Goal: Task Accomplishment & Management: Complete application form

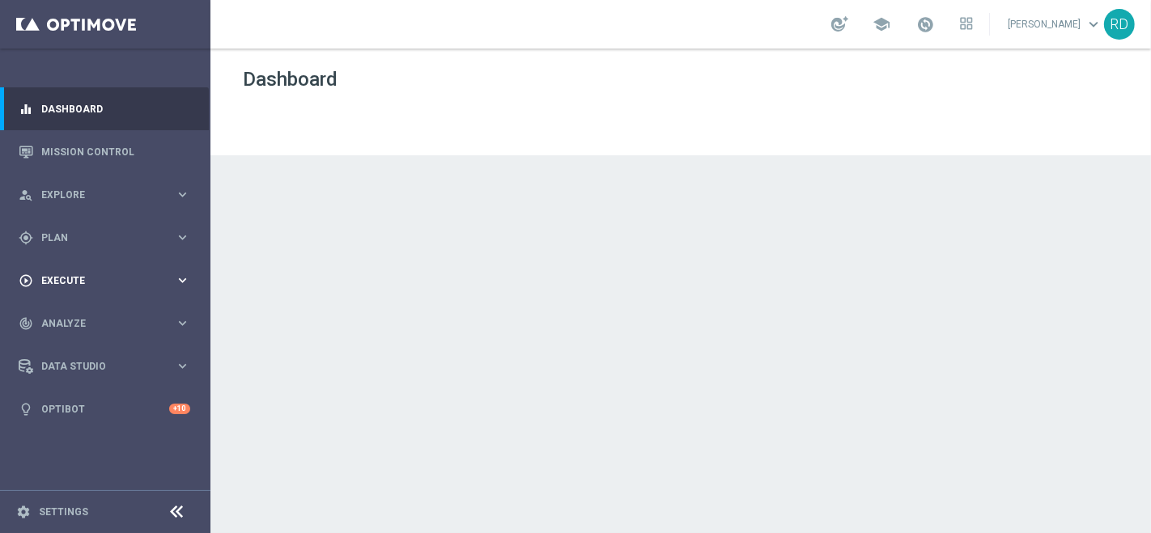
click at [72, 272] on div "play_circle_outline Execute keyboard_arrow_right" at bounding box center [104, 280] width 209 height 43
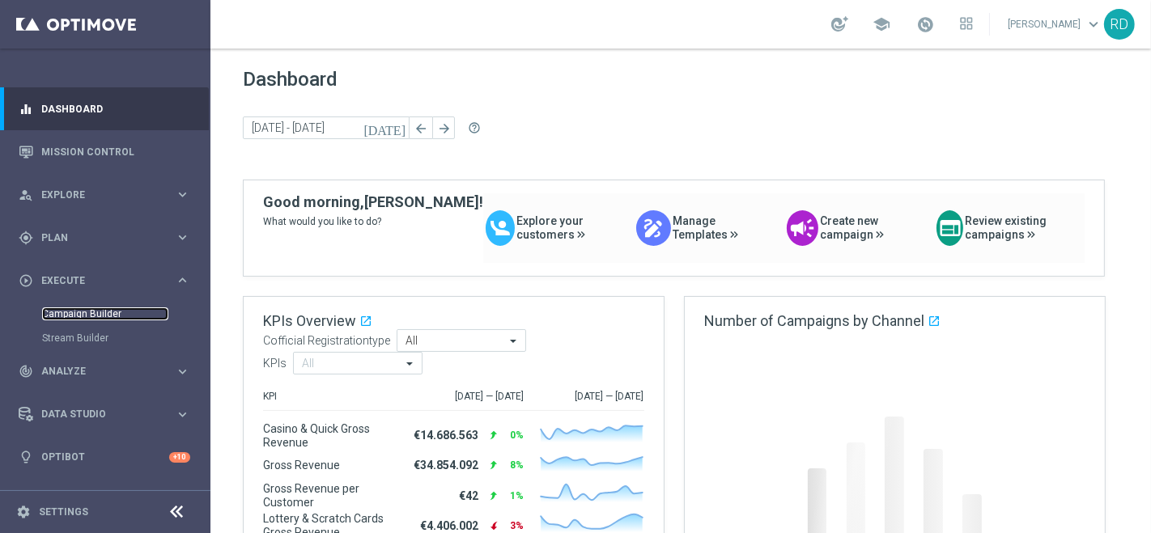
click at [81, 316] on link "Campaign Builder" at bounding box center [105, 314] width 126 height 13
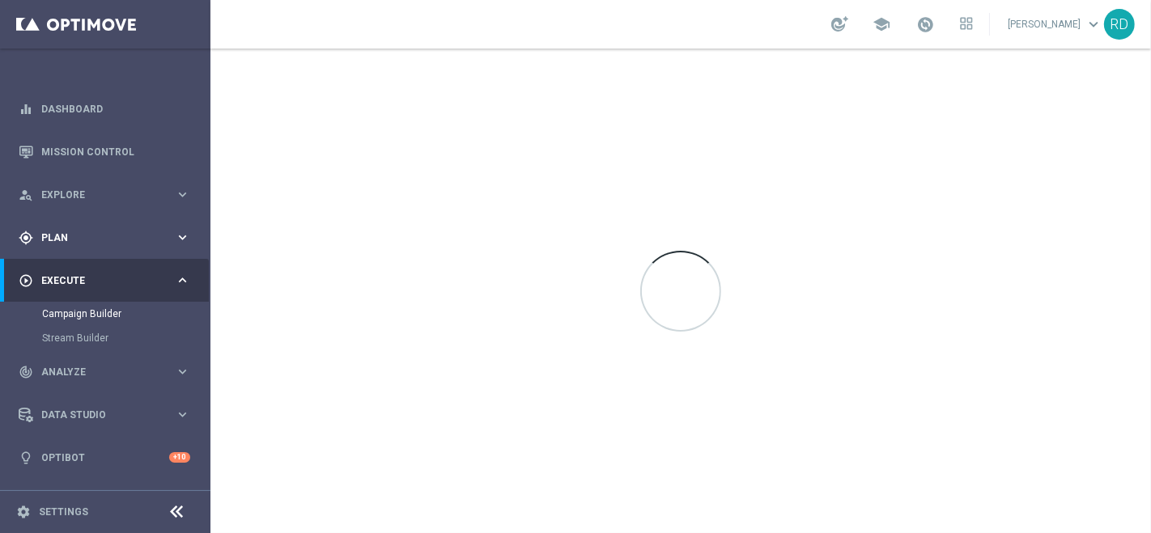
click at [57, 241] on span "Plan" at bounding box center [108, 238] width 134 height 10
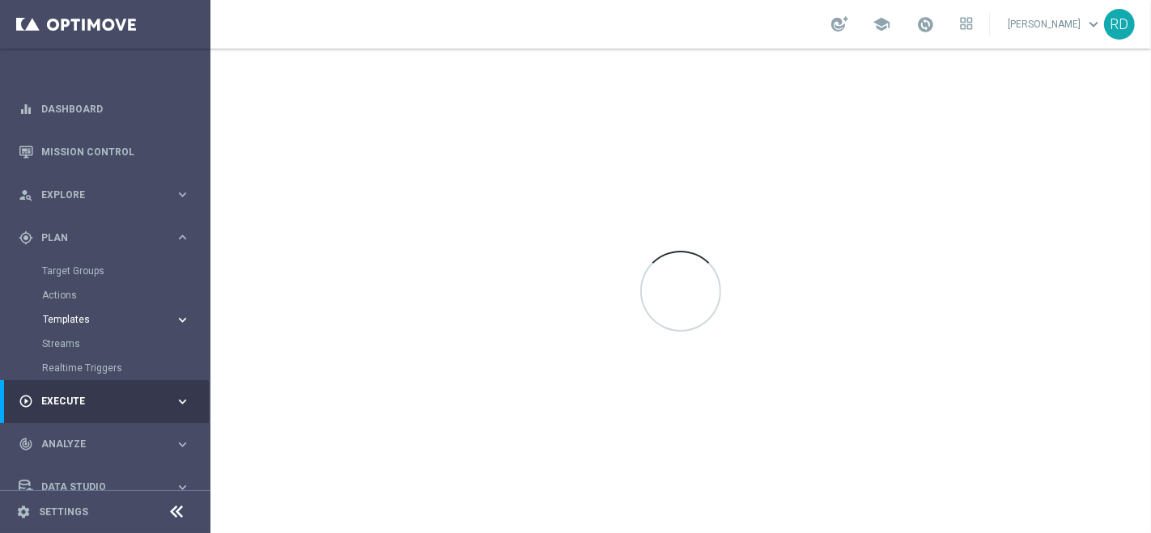
click at [49, 318] on span "Templates" at bounding box center [101, 320] width 116 height 10
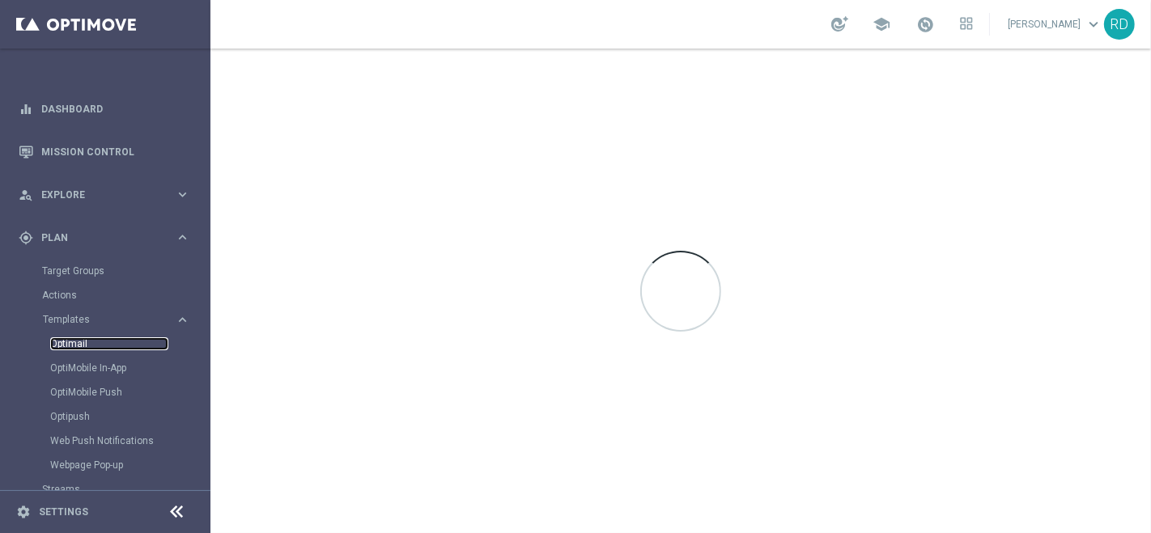
click at [69, 346] on link "Optimail" at bounding box center [109, 343] width 118 height 13
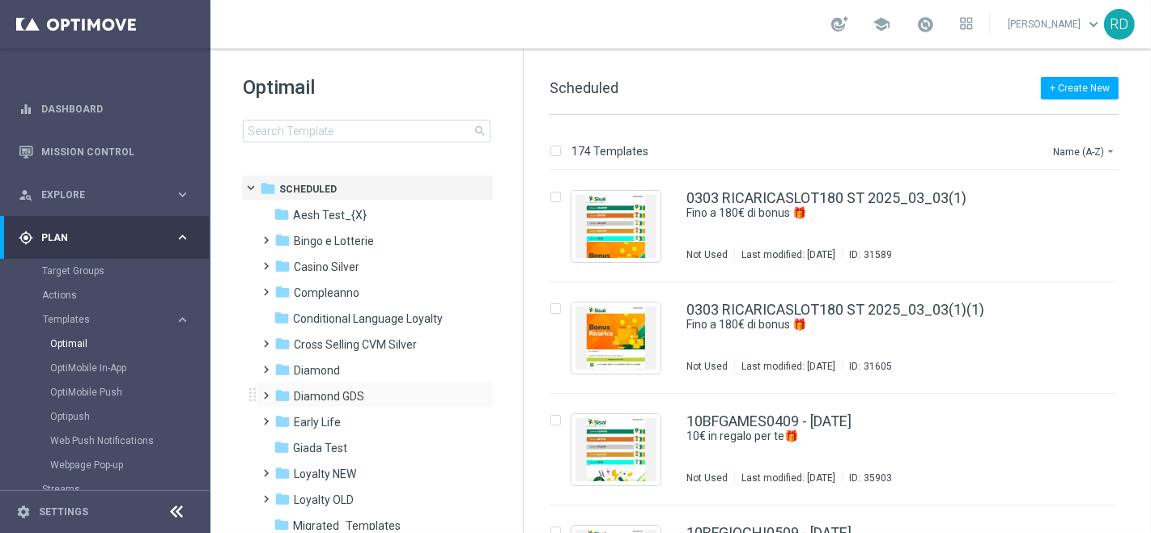
click at [261, 392] on span at bounding box center [263, 388] width 7 height 6
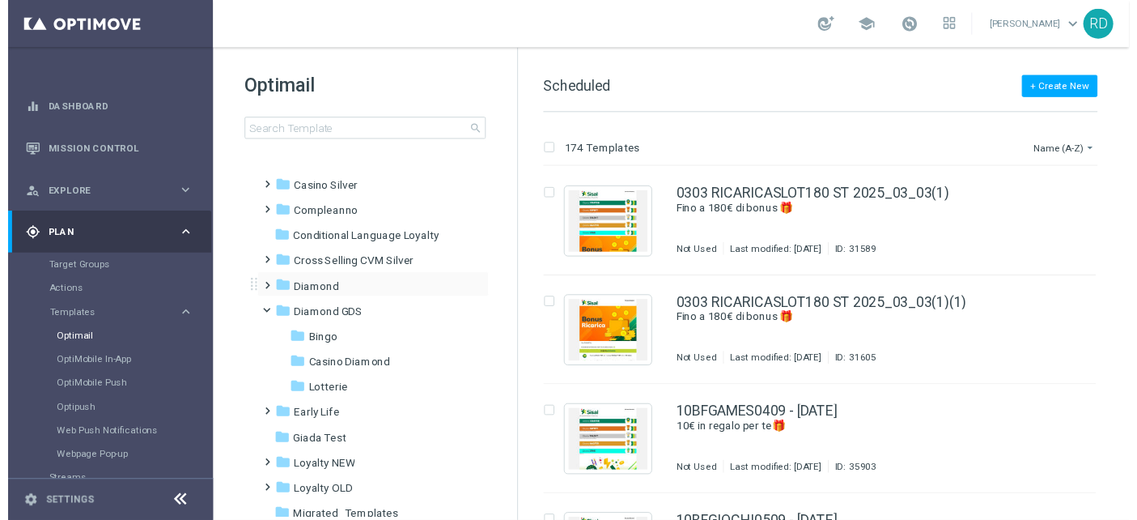
scroll to position [180, 0]
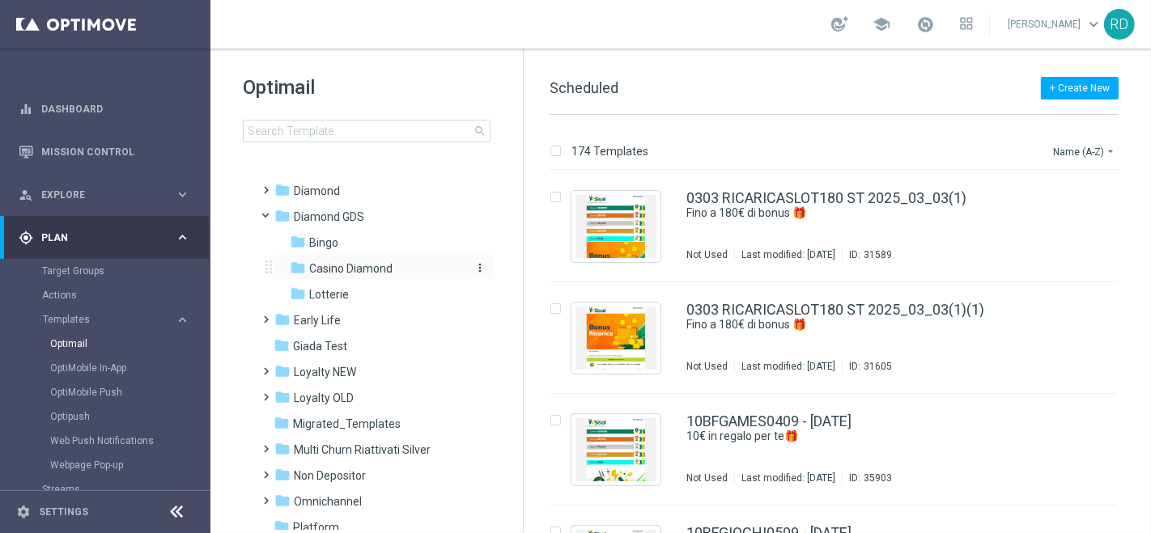
click at [354, 267] on span "Casino Diamond" at bounding box center [350, 268] width 83 height 15
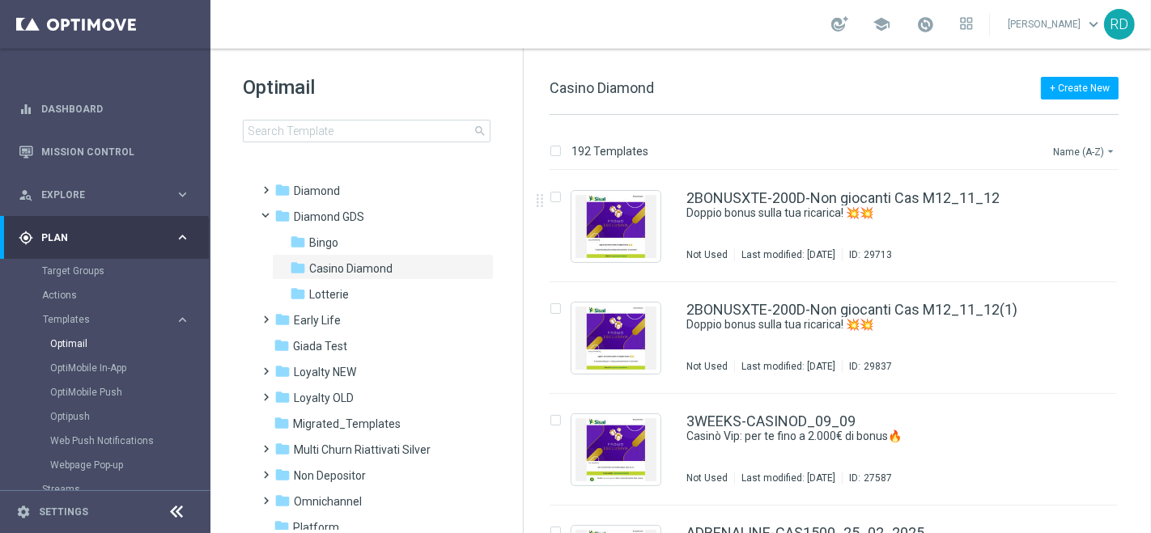
click at [1080, 152] on button "Name (A-Z) arrow_drop_down" at bounding box center [1084, 151] width 67 height 19
click at [1045, 222] on span "Date Modified (Newest)" at bounding box center [1056, 223] width 108 height 11
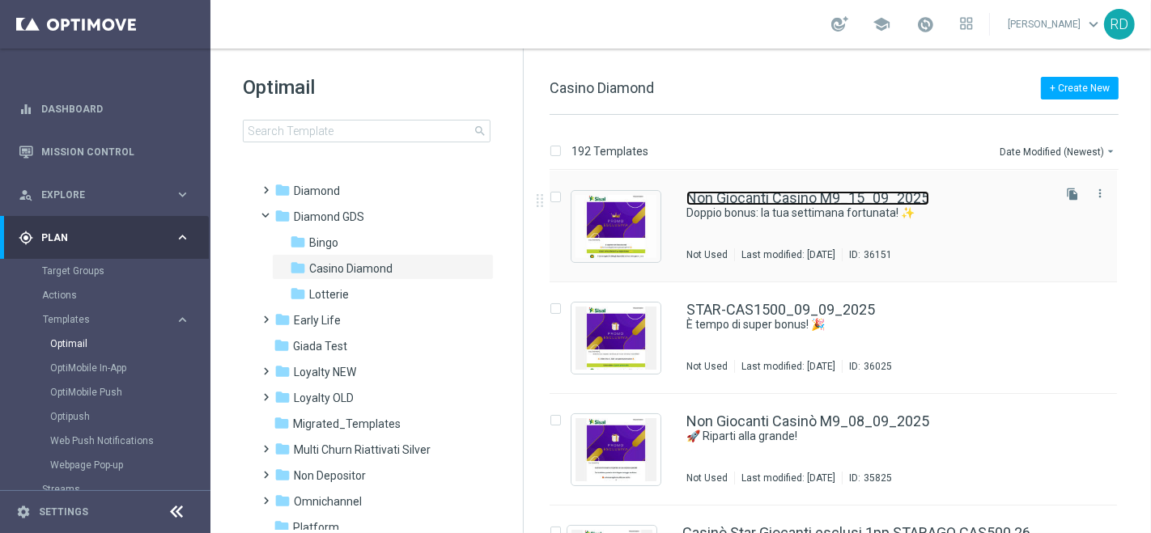
click at [797, 195] on link "Non Giocanti Casino M9_15_09_2025" at bounding box center [807, 198] width 243 height 15
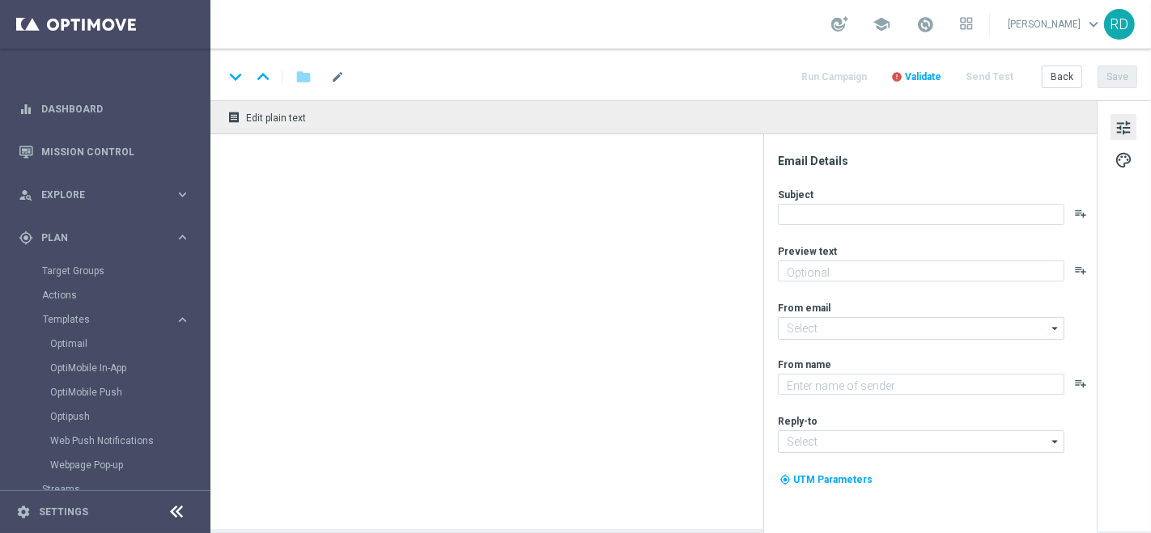
type textarea "Fino a 300€ di bonus per te! 🤩"
type input "[EMAIL_ADDRESS][DOMAIN_NAME]"
type textarea "Sisal Vip"
type input "[EMAIL_ADDRESS][DOMAIN_NAME]"
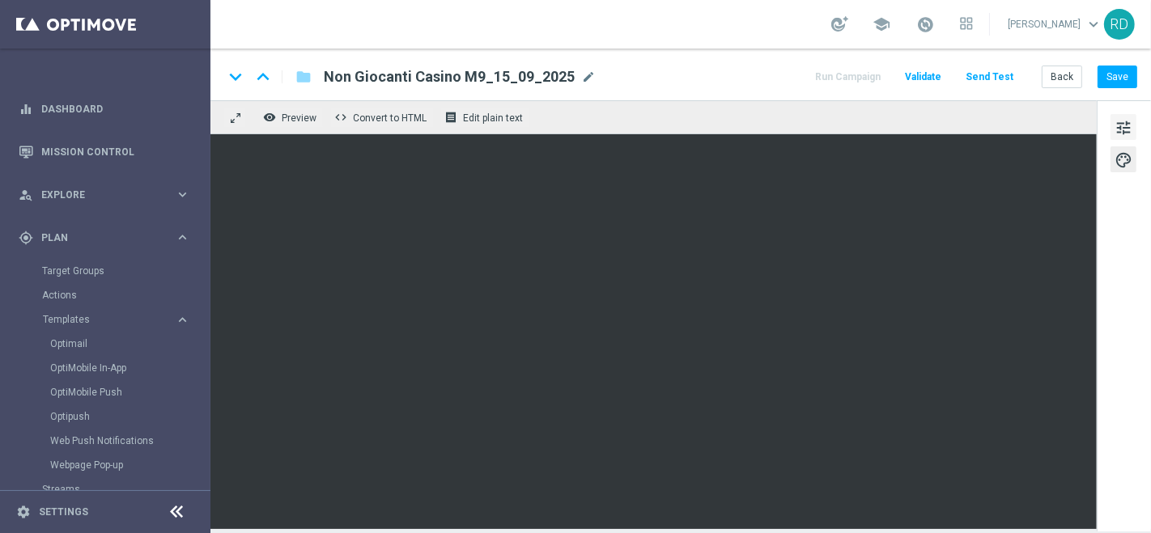
click at [1118, 121] on span "tune" at bounding box center [1123, 127] width 18 height 21
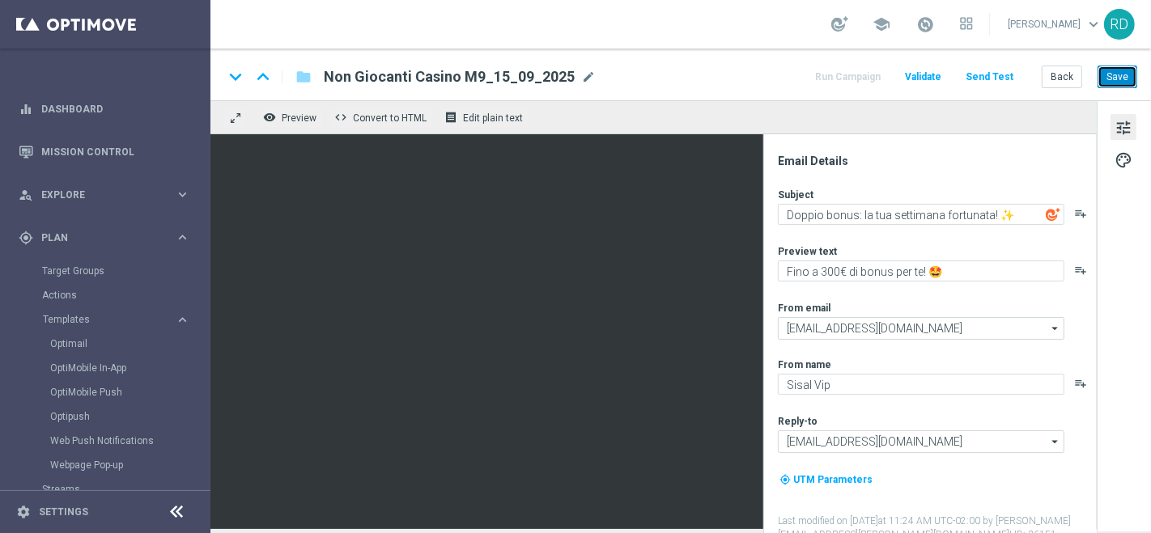
click at [1122, 76] on button "Save" at bounding box center [1117, 77] width 40 height 23
click at [1130, 79] on button "Save" at bounding box center [1117, 77] width 40 height 23
click at [993, 77] on button "Send Test" at bounding box center [989, 77] width 53 height 22
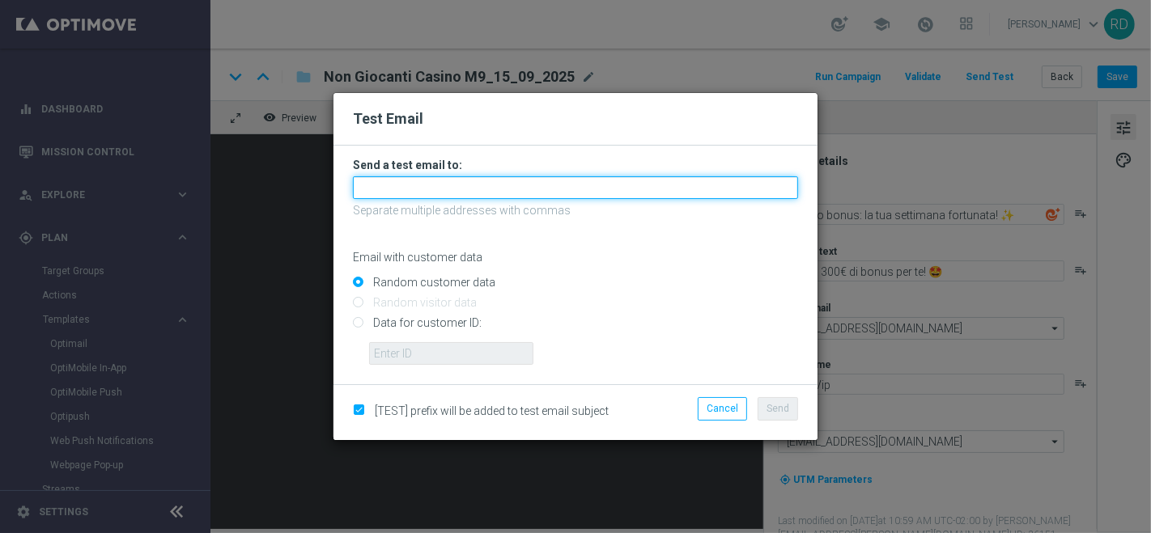
click at [515, 180] on input "text" at bounding box center [575, 187] width 445 height 23
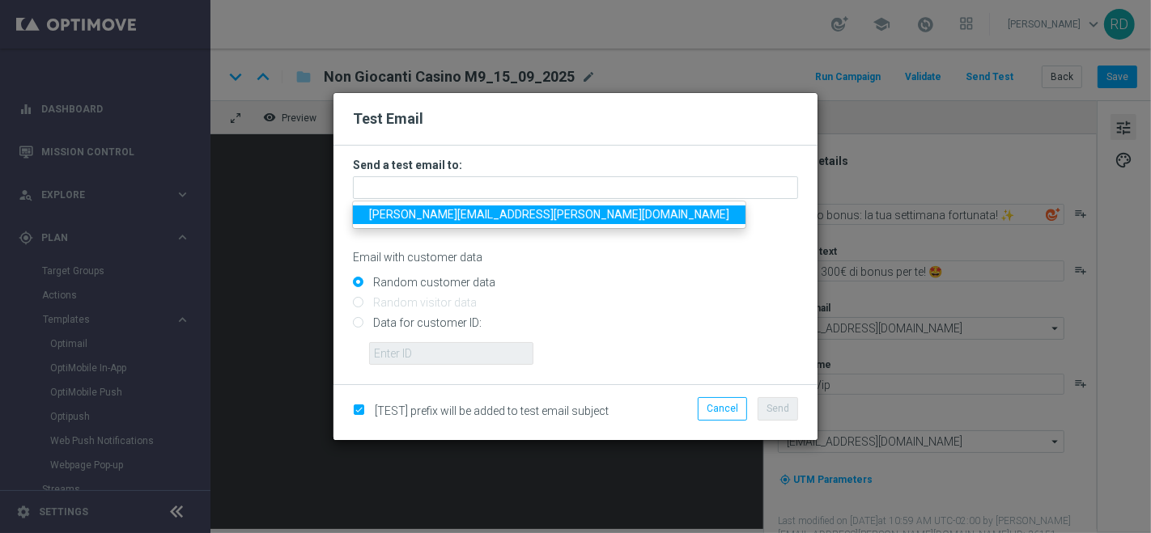
click at [474, 214] on span "[PERSON_NAME][EMAIL_ADDRESS][PERSON_NAME][DOMAIN_NAME]" at bounding box center [549, 214] width 360 height 13
type input "[PERSON_NAME][EMAIL_ADDRESS][PERSON_NAME][DOMAIN_NAME]"
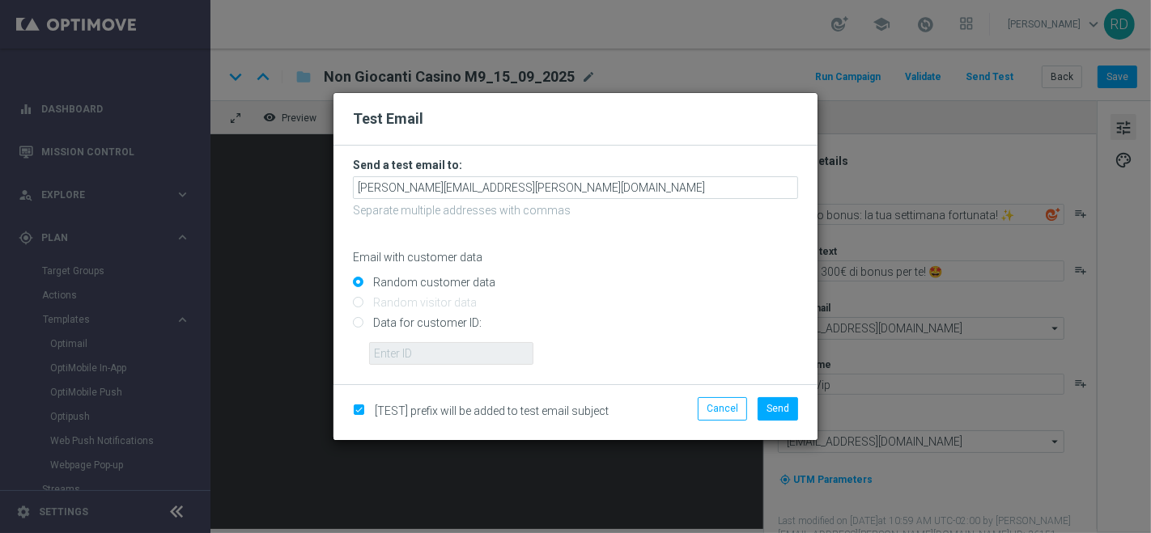
click at [675, 249] on div "Email with customer data" at bounding box center [575, 243] width 445 height 43
click at [785, 405] on span "Send" at bounding box center [777, 408] width 23 height 11
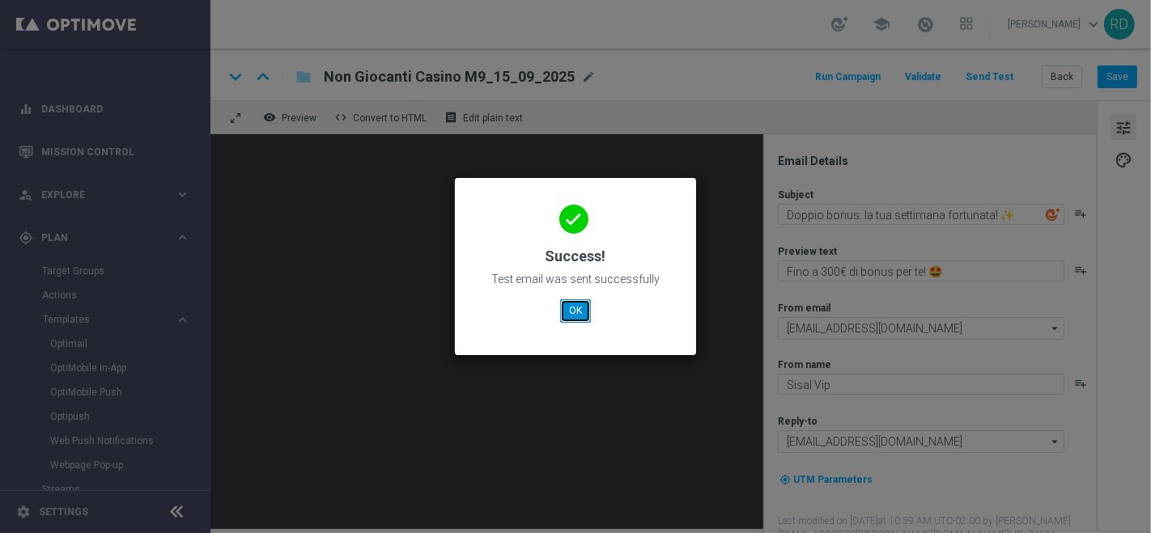
click at [572, 307] on button "OK" at bounding box center [575, 310] width 31 height 23
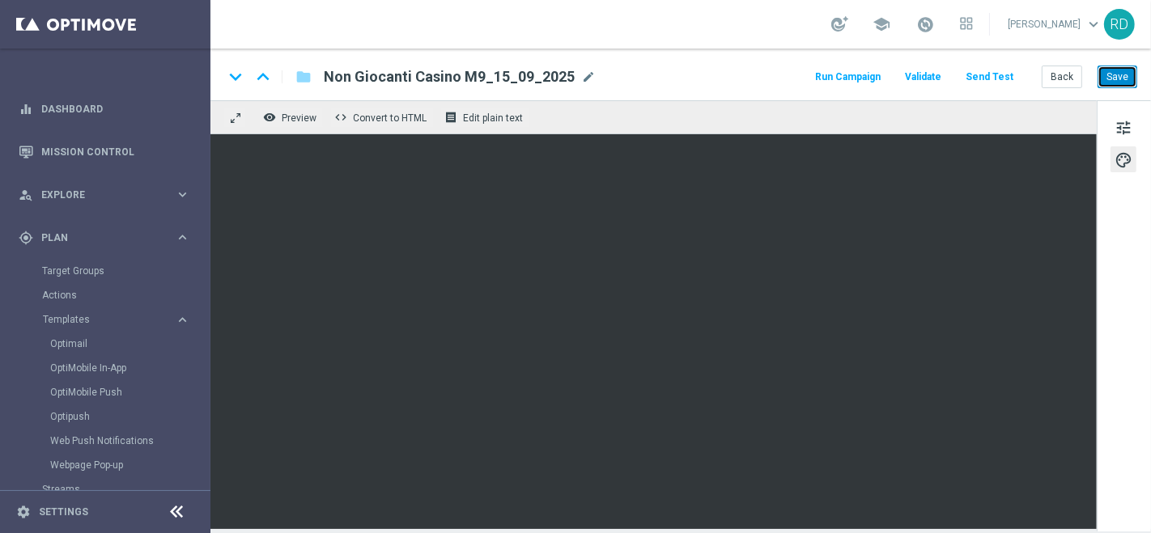
click at [1117, 79] on button "Save" at bounding box center [1117, 77] width 40 height 23
click at [860, 76] on button "Run Campaign" at bounding box center [848, 77] width 70 height 22
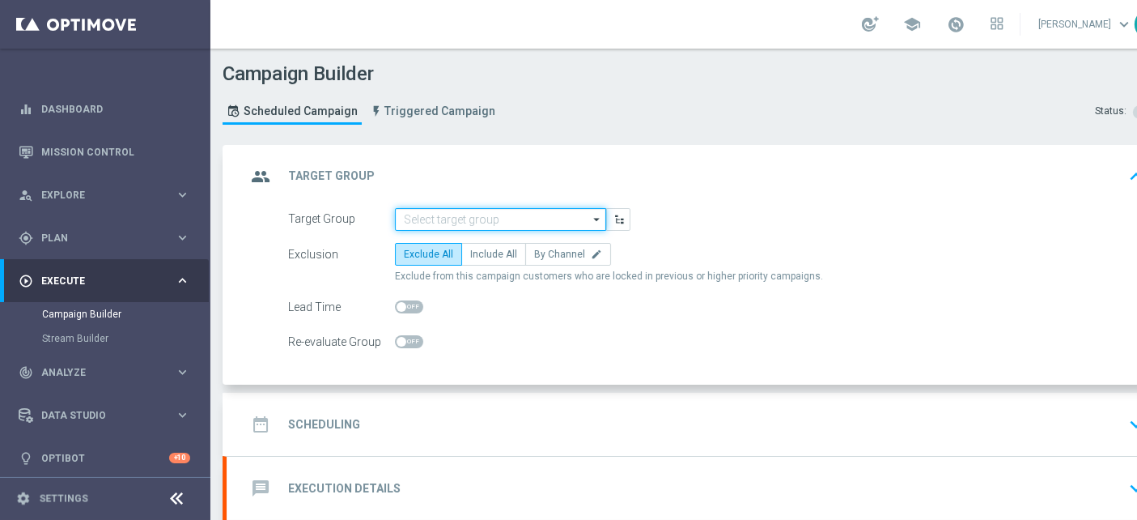
click at [531, 223] on input at bounding box center [500, 219] width 211 height 23
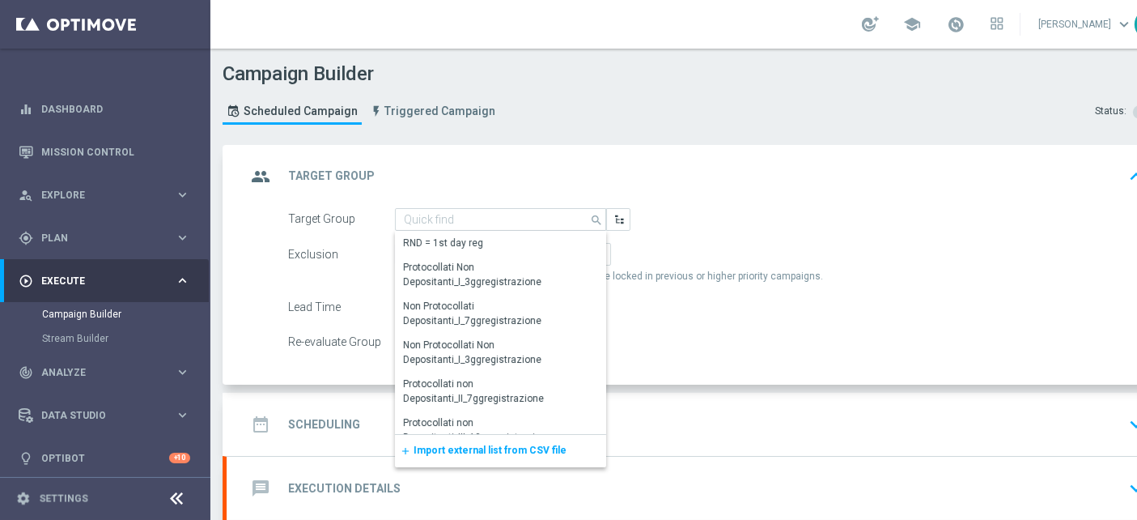
click at [460, 445] on span "Import external list from CSV file" at bounding box center [490, 449] width 153 height 11
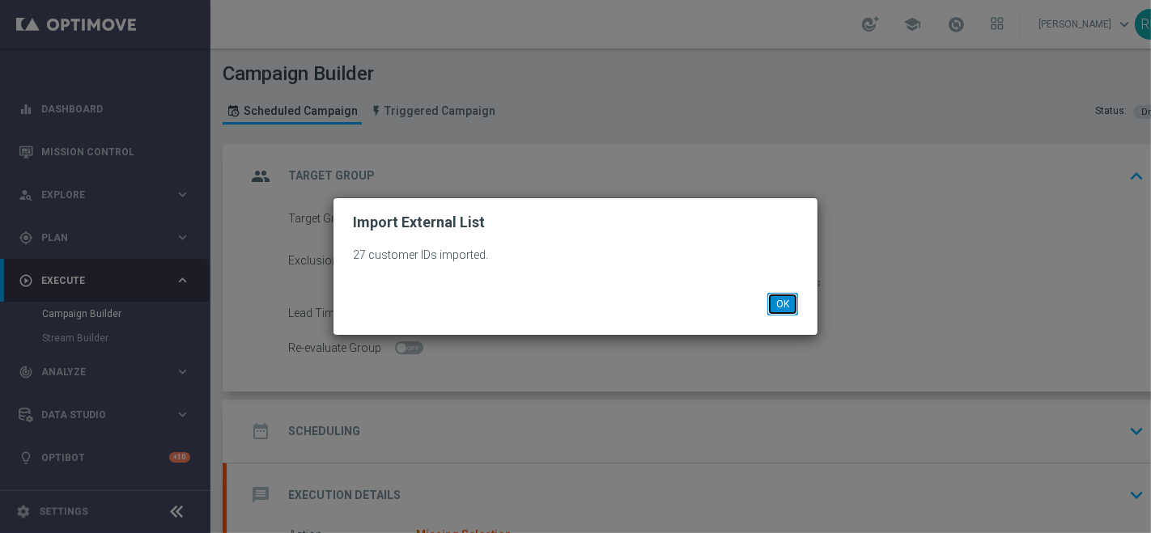
click at [778, 309] on button "OK" at bounding box center [782, 304] width 31 height 23
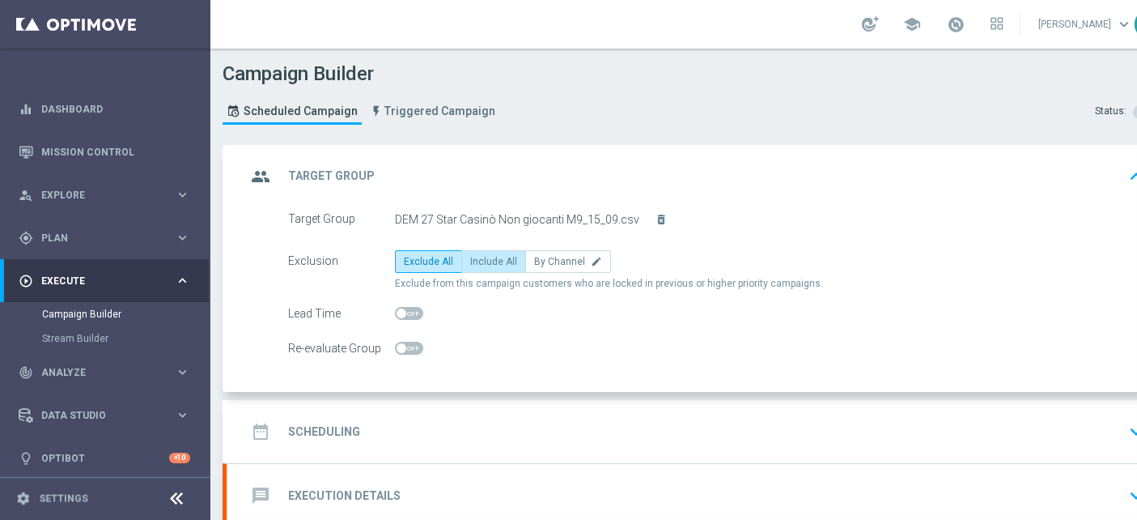
click at [490, 264] on span "Include All" at bounding box center [493, 261] width 47 height 11
click at [481, 264] on input "Include All" at bounding box center [475, 264] width 11 height 11
radio input "true"
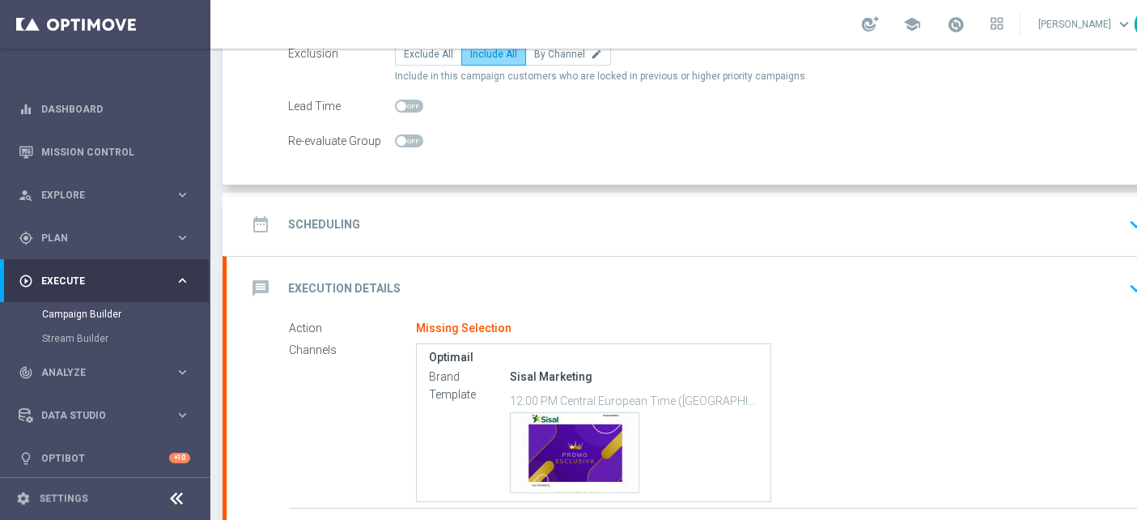
scroll to position [269, 0]
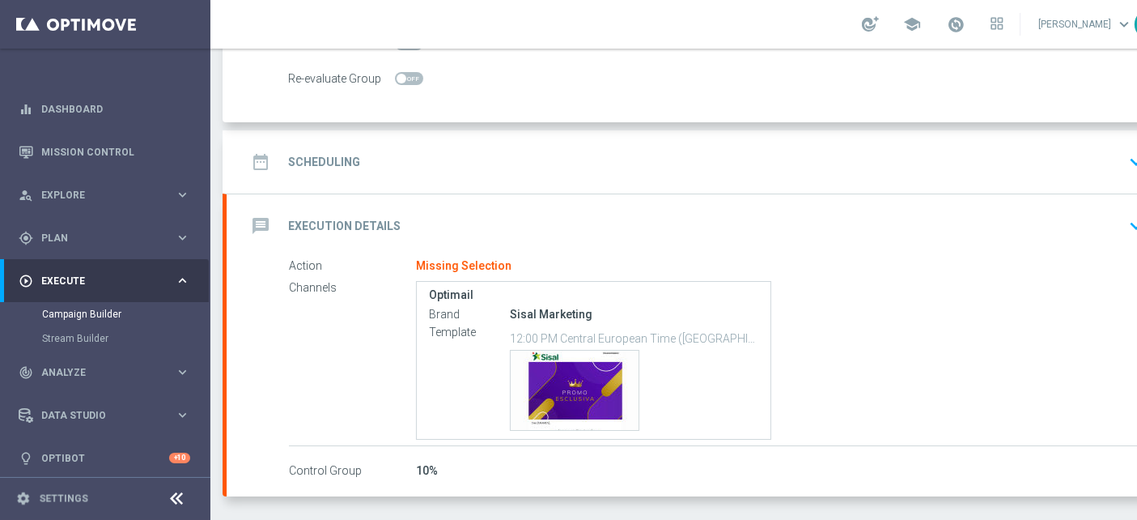
click at [345, 168] on div "date_range Scheduling" at bounding box center [303, 161] width 114 height 29
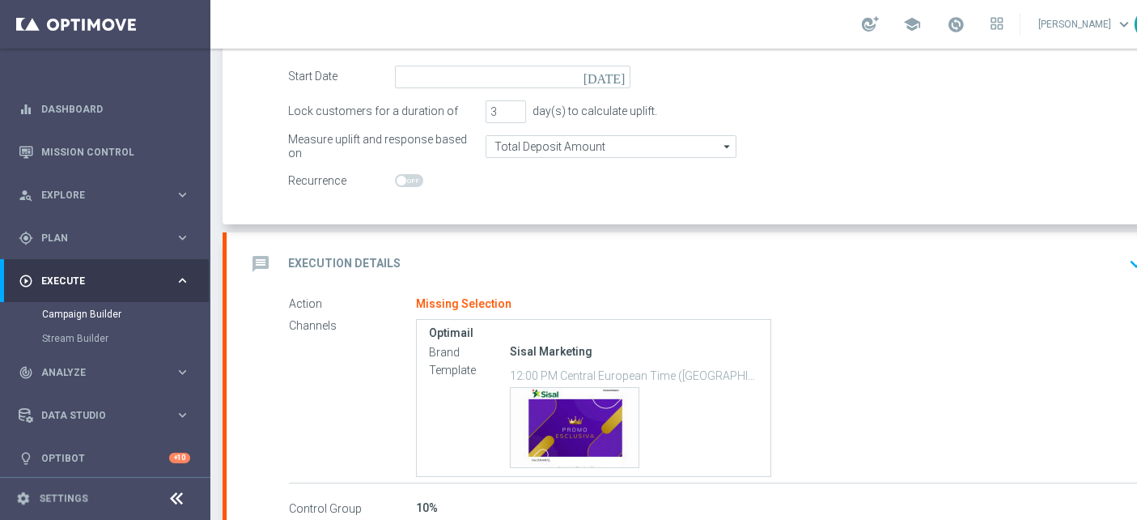
click at [617, 80] on icon "[DATE]" at bounding box center [608, 75] width 48 height 18
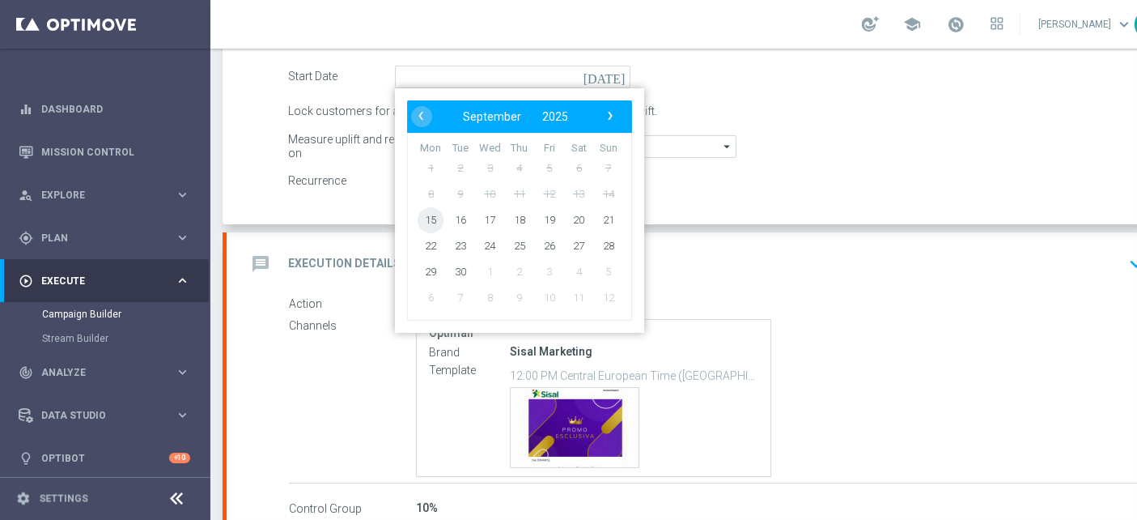
click at [430, 216] on span "15" at bounding box center [431, 219] width 26 height 26
type input "[DATE]"
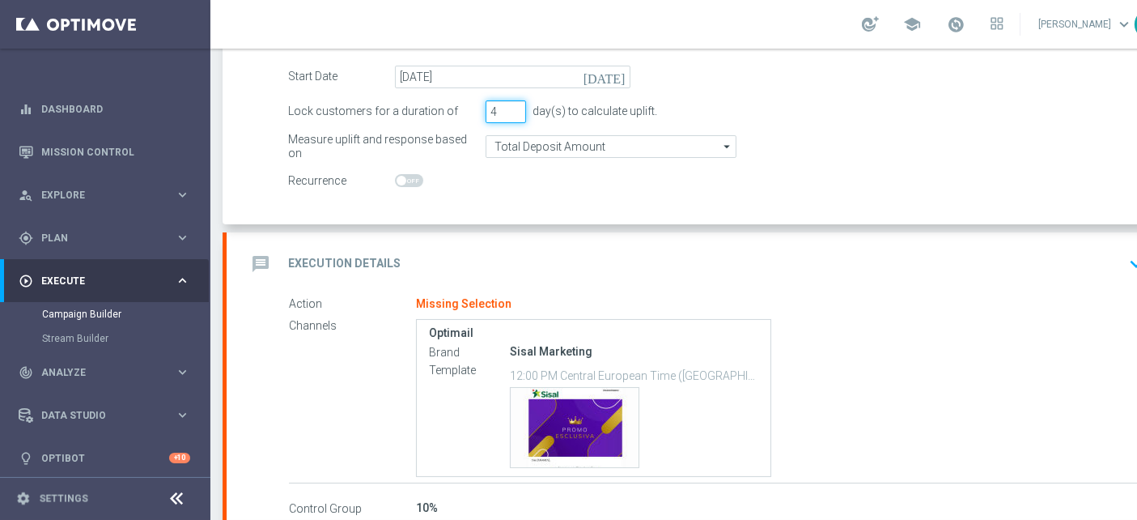
click at [516, 107] on input "4" at bounding box center [506, 111] width 40 height 23
type input "5"
click at [516, 107] on input "5" at bounding box center [506, 111] width 40 height 23
click at [511, 140] on input "Total Deposit Amount" at bounding box center [611, 146] width 251 height 23
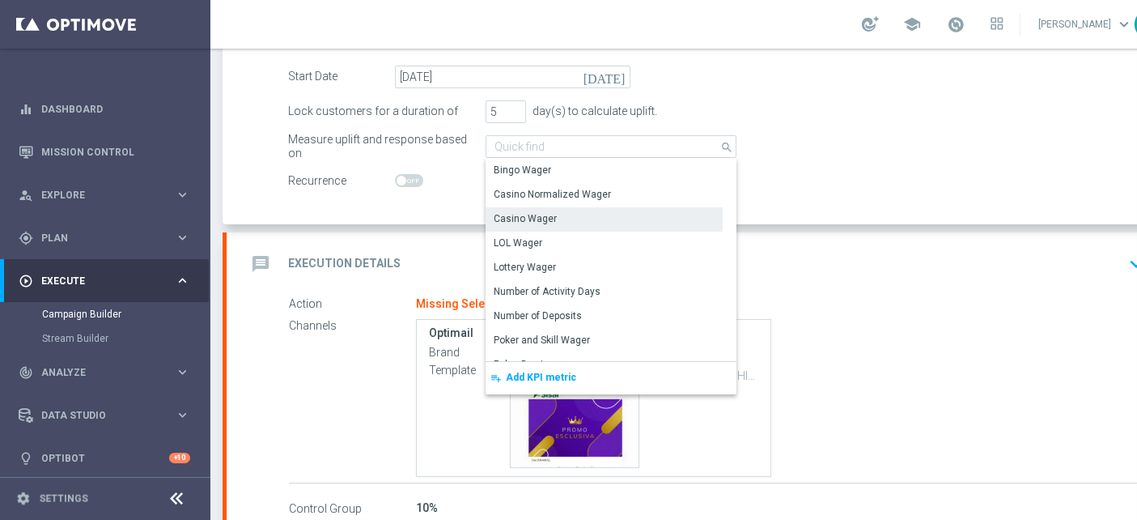
click at [552, 212] on div "Casino Wager" at bounding box center [525, 218] width 63 height 15
type input "Casino Wager"
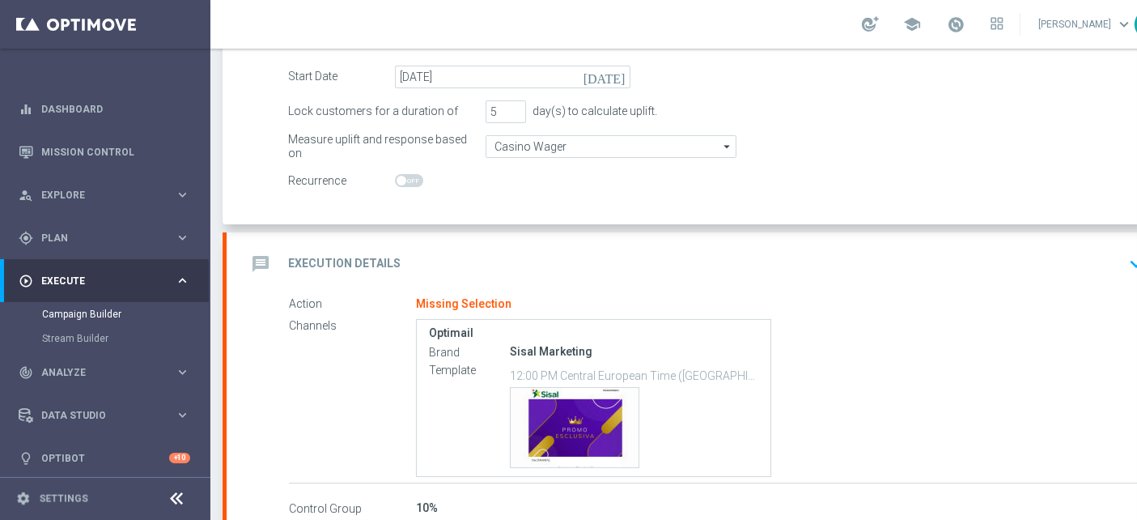
click at [273, 261] on icon "message" at bounding box center [260, 263] width 29 height 29
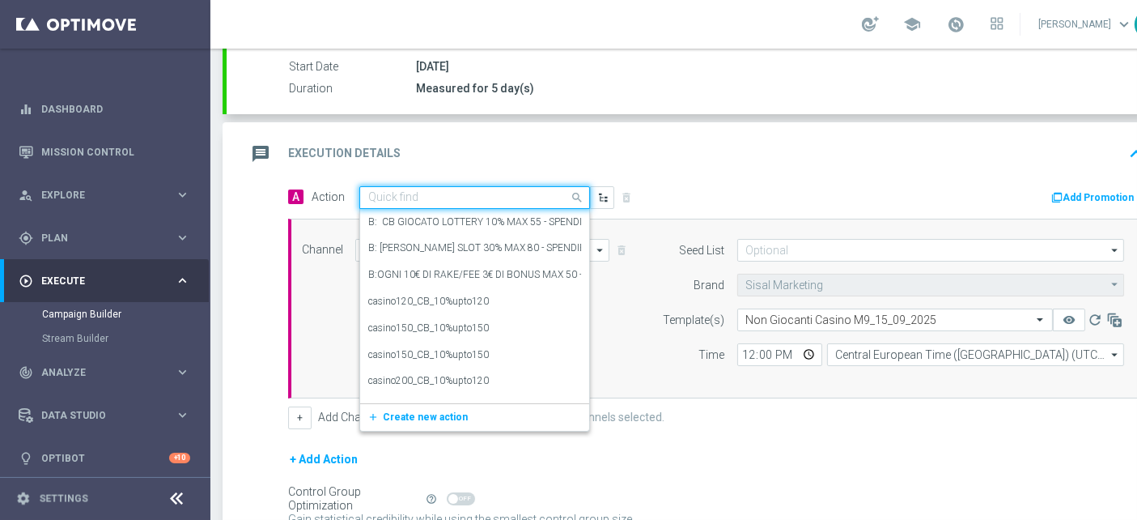
click at [401, 194] on input "text" at bounding box center [458, 198] width 180 height 14
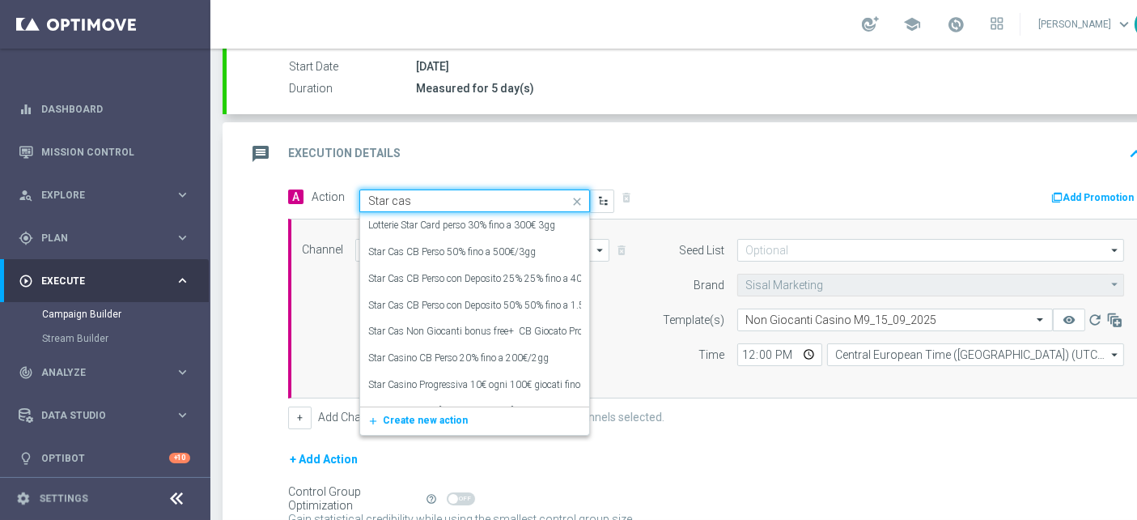
type input "Star cas"
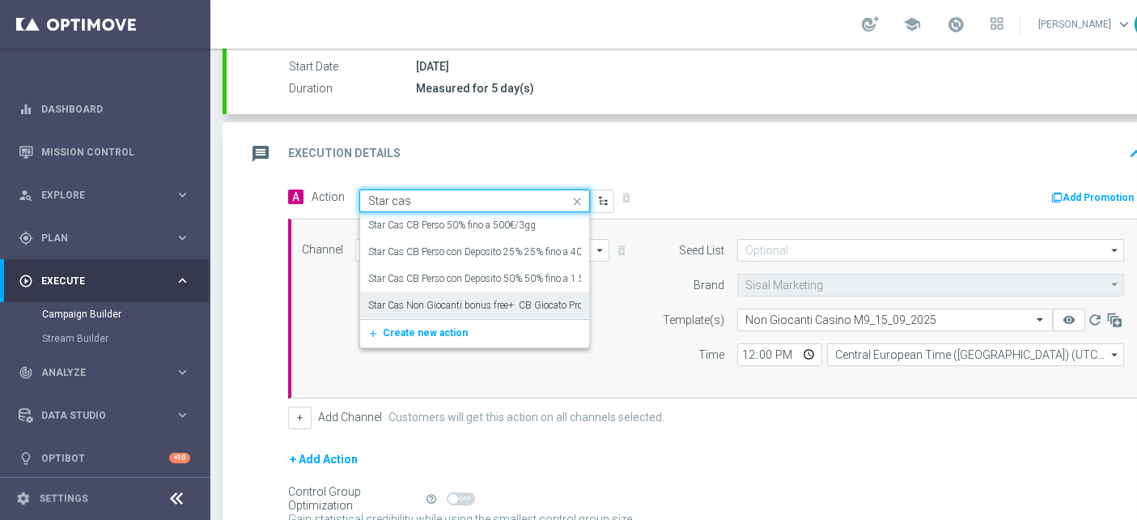
click at [506, 299] on label "Star Cas Non Giocanti bonus free+ CB Giocato Progressivo" at bounding box center [492, 306] width 249 height 14
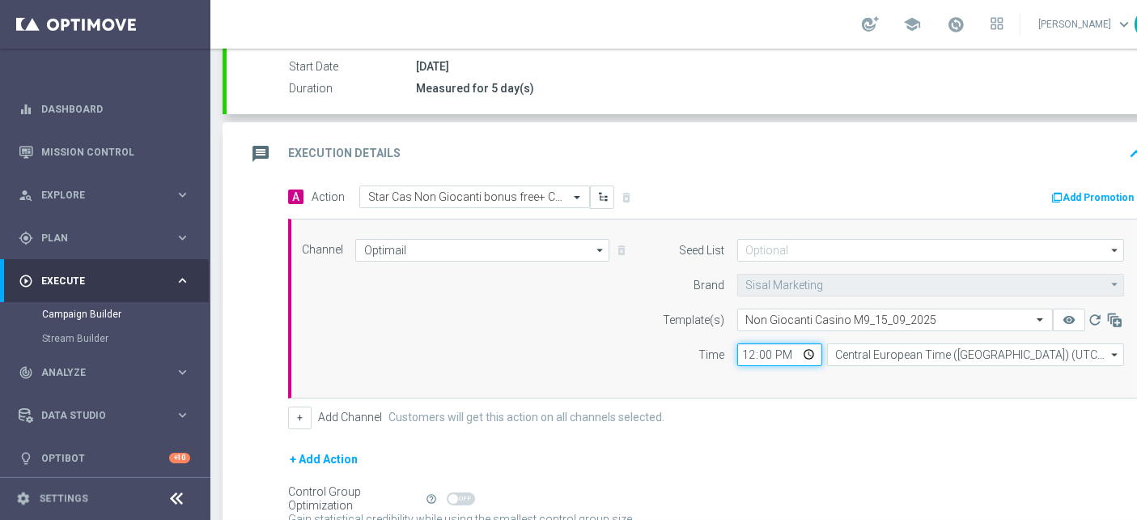
click at [746, 350] on input "12:00" at bounding box center [779, 354] width 85 height 23
type input "13:00"
click at [745, 371] on div "Seed List arrow_drop_down Drag here to set row groups Drag here to set column l…" at bounding box center [890, 308] width 494 height 139
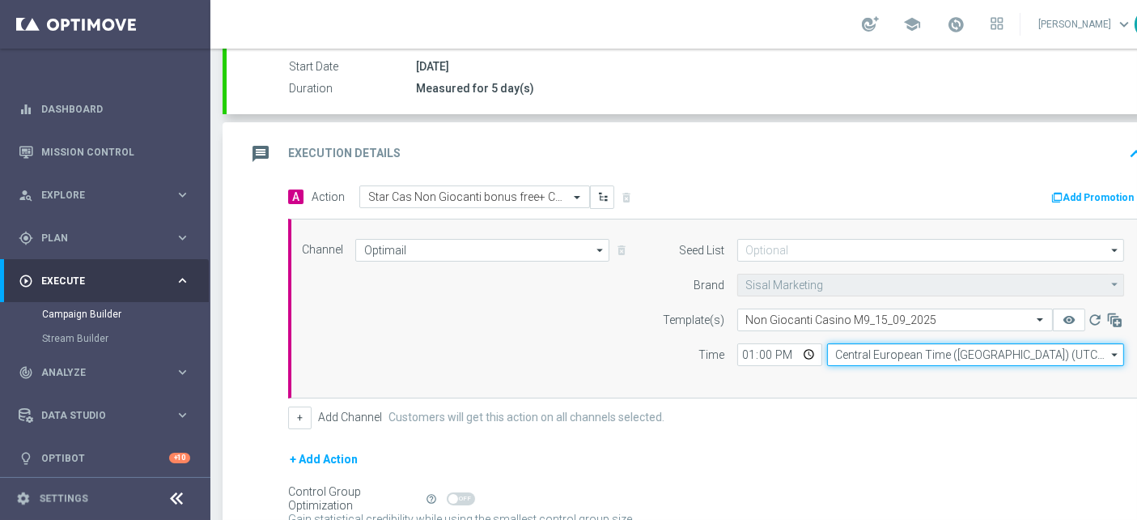
click at [897, 350] on input "Central European Time ([GEOGRAPHIC_DATA]) (UTC +02:00)" at bounding box center [975, 354] width 297 height 23
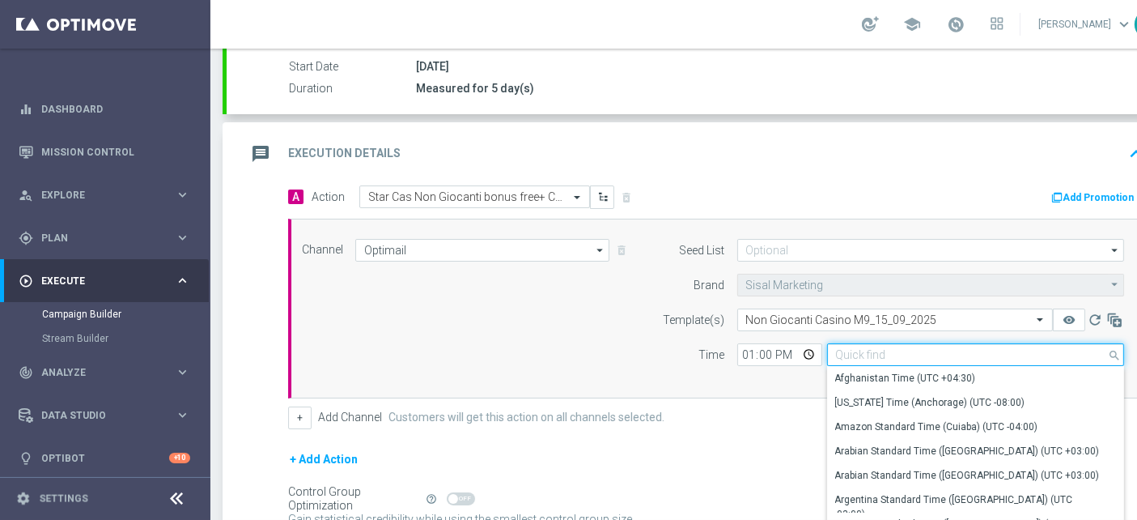
type input "v"
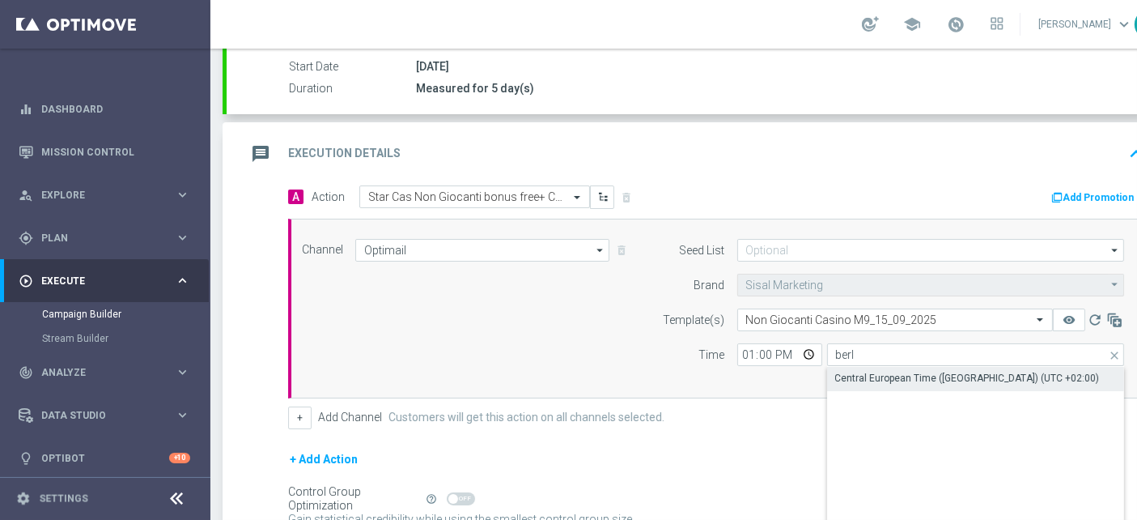
click at [894, 367] on div "Central European Time ([GEOGRAPHIC_DATA]) (UTC +02:00)" at bounding box center [976, 378] width 298 height 23
type input "Central European Time ([GEOGRAPHIC_DATA]) (UTC +02:00)"
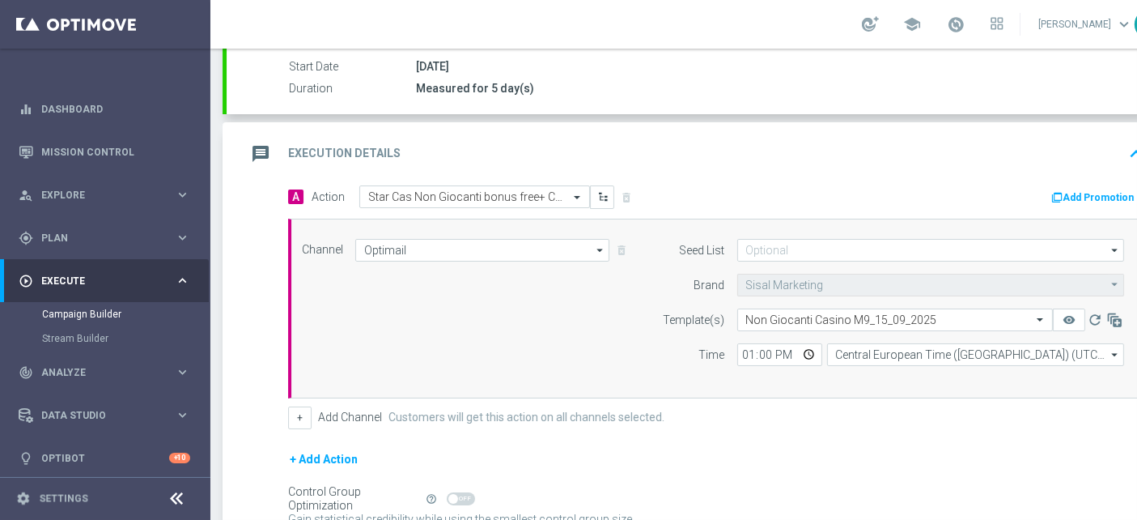
click at [554, 346] on div "Channel Optimail Optimail arrow_drop_down Drag here to set row groups Drag here…" at bounding box center [713, 308] width 847 height 139
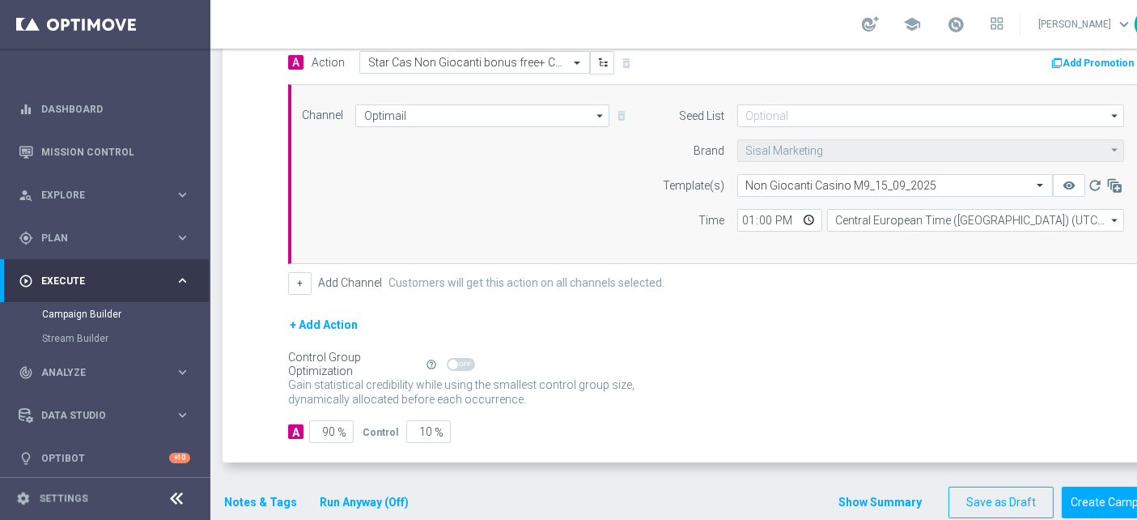
scroll to position [416, 0]
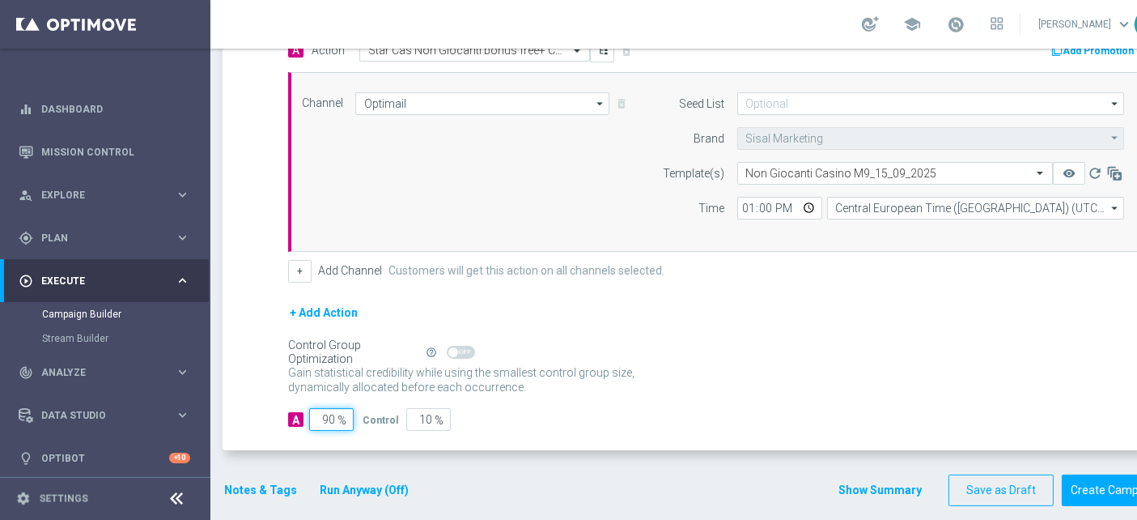
click at [329, 410] on input "90" at bounding box center [331, 419] width 45 height 23
type input "1"
type input "99"
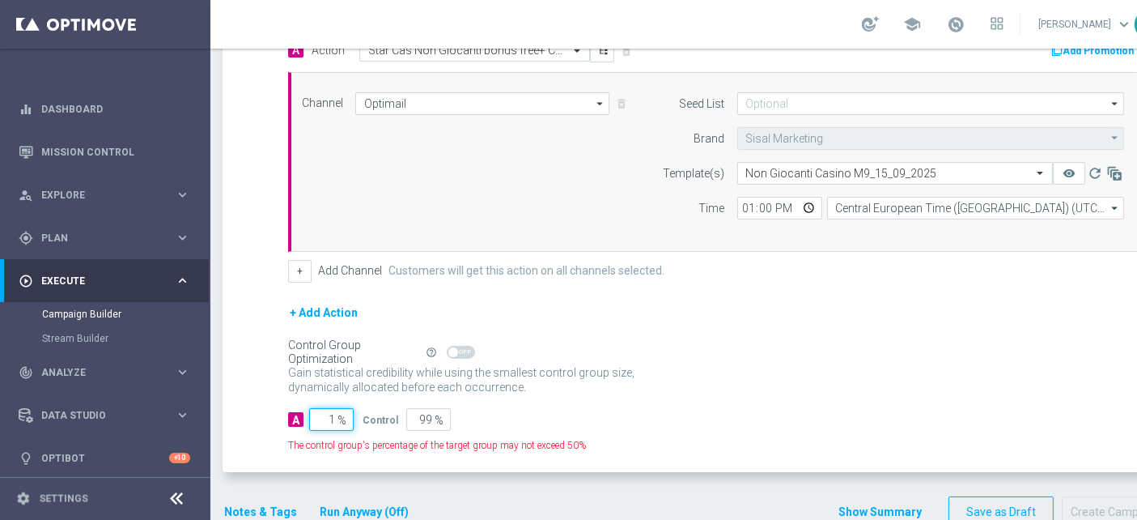
type input "10"
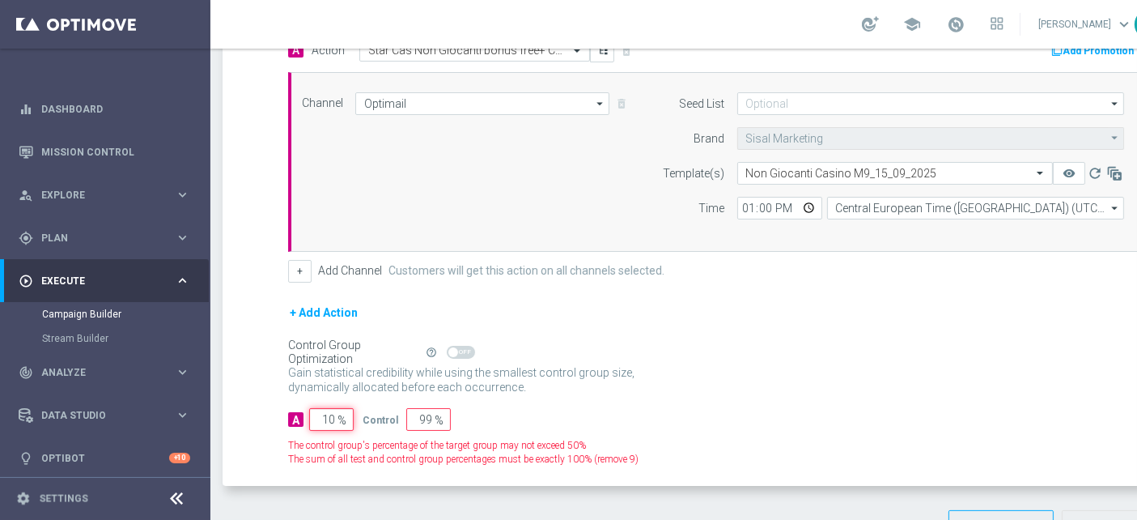
type input "90"
type input "100"
type input "0"
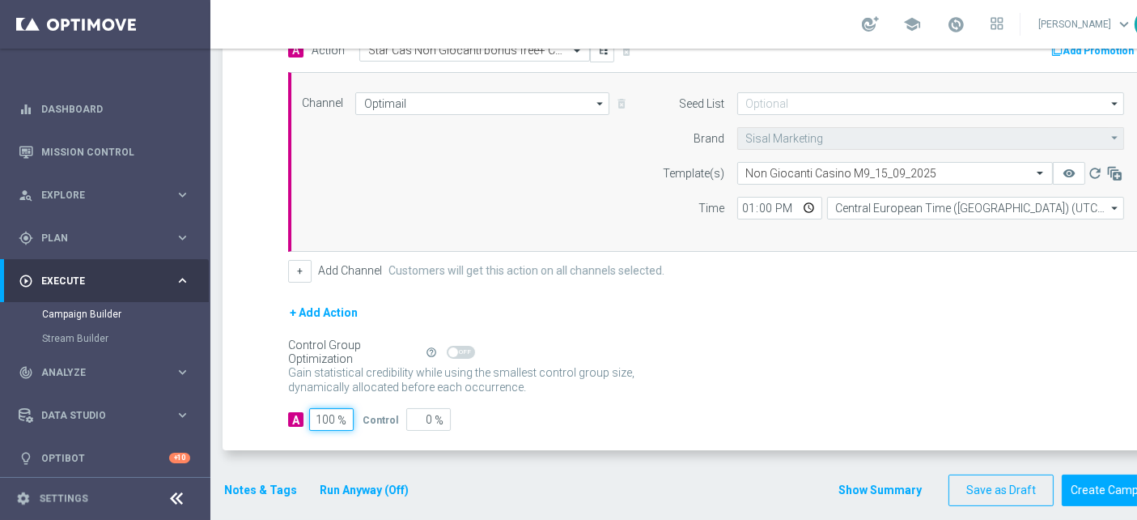
type input "100"
drag, startPoint x: 698, startPoint y: 363, endPoint x: 685, endPoint y: 365, distance: 12.2
click at [698, 363] on div "Gain statistical credibility while using the smallest control group size, dynam…" at bounding box center [716, 380] width 856 height 39
click at [239, 486] on button "Notes & Tags" at bounding box center [261, 490] width 76 height 20
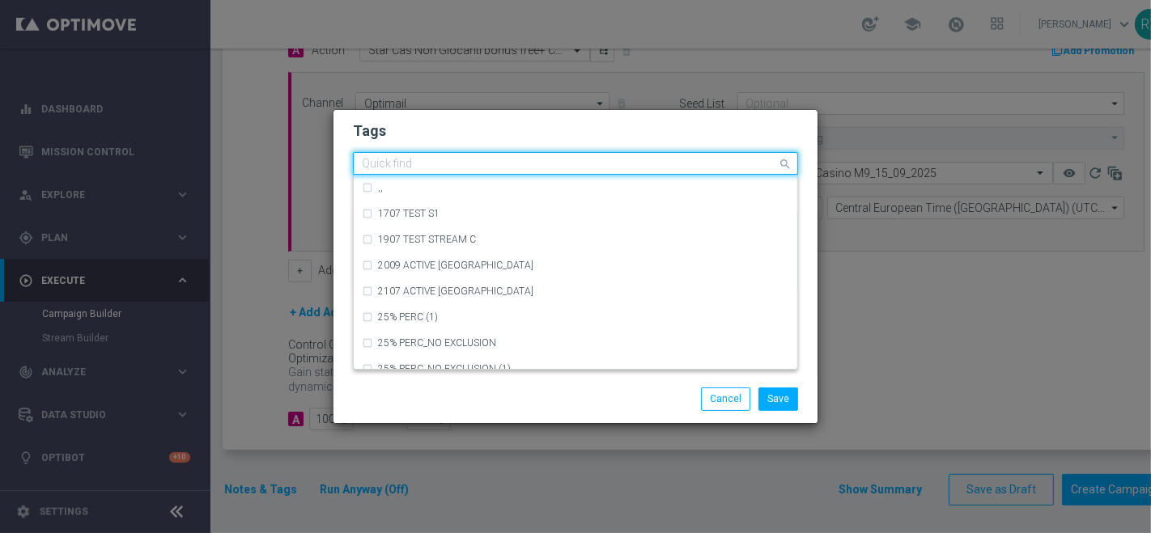
click at [465, 161] on input "text" at bounding box center [569, 165] width 415 height 14
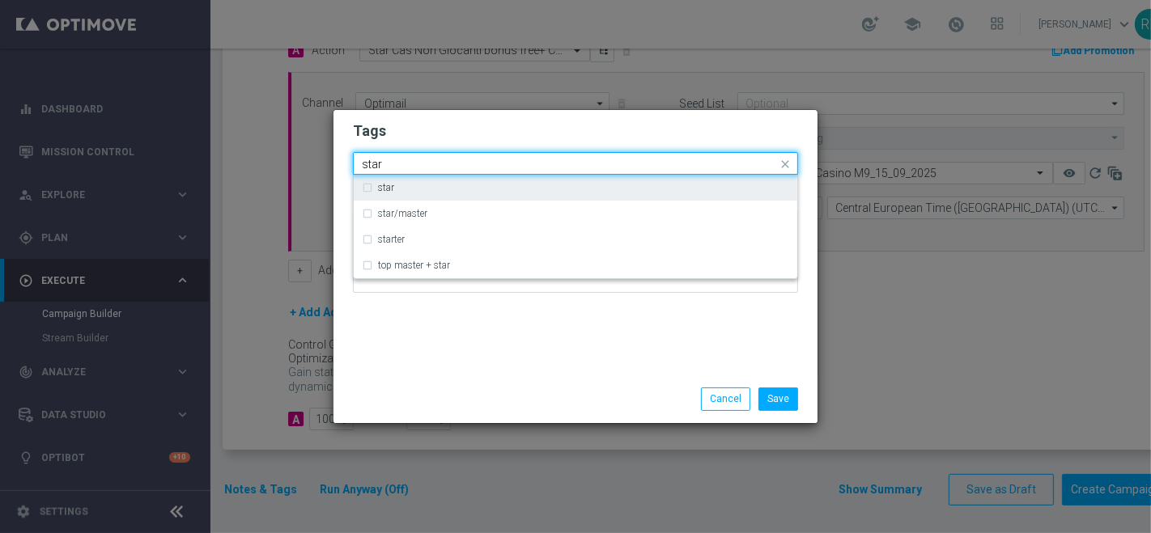
click at [457, 184] on div "star" at bounding box center [583, 188] width 411 height 10
type input "star"
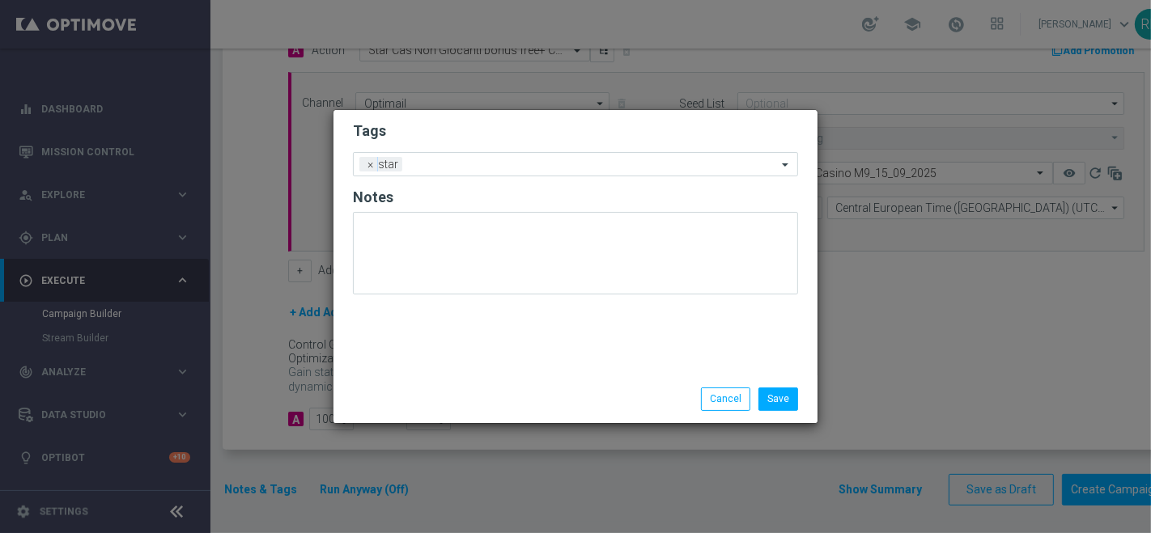
click at [411, 333] on div "Tags Add a new tag × star Notes" at bounding box center [575, 242] width 484 height 265
click at [481, 172] on div at bounding box center [591, 167] width 371 height 16
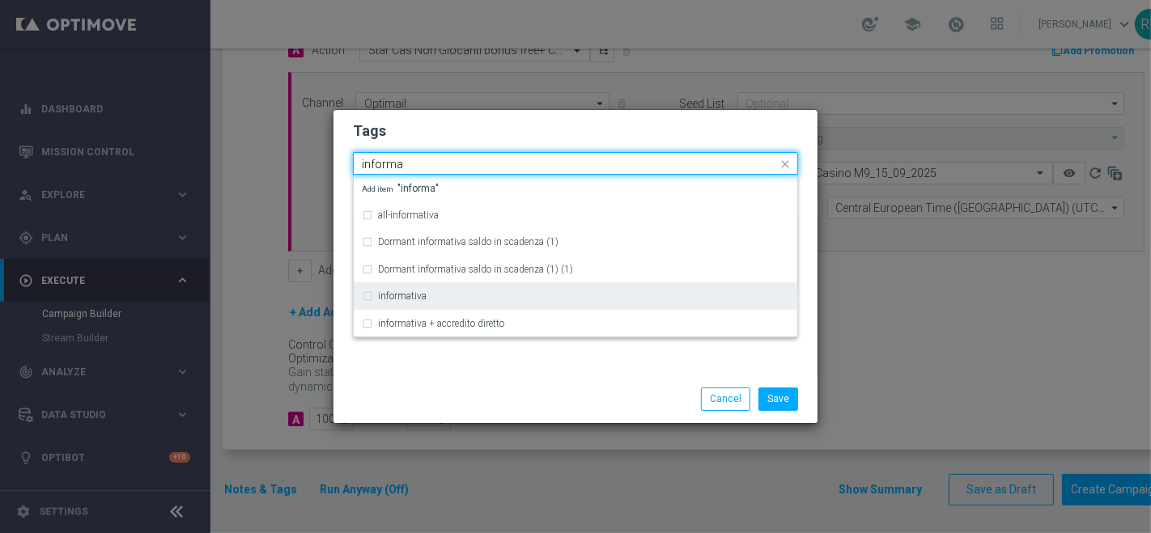
click at [448, 293] on div "informativa" at bounding box center [583, 296] width 411 height 10
type input "informa"
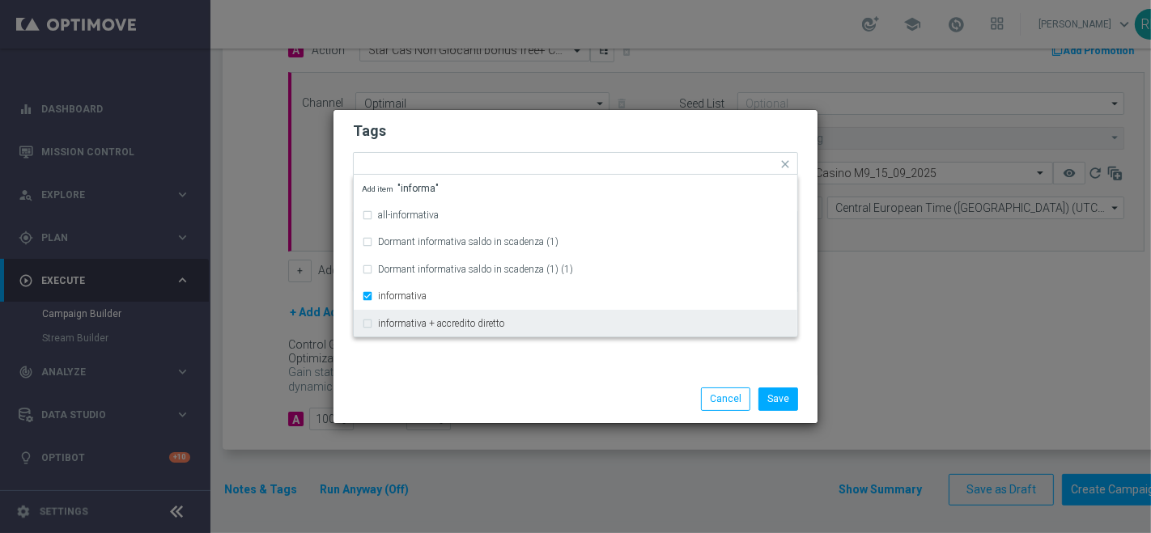
click at [439, 374] on div "Tags Quick find × star × informativa all-informativa Dormant informativa saldo …" at bounding box center [575, 242] width 484 height 265
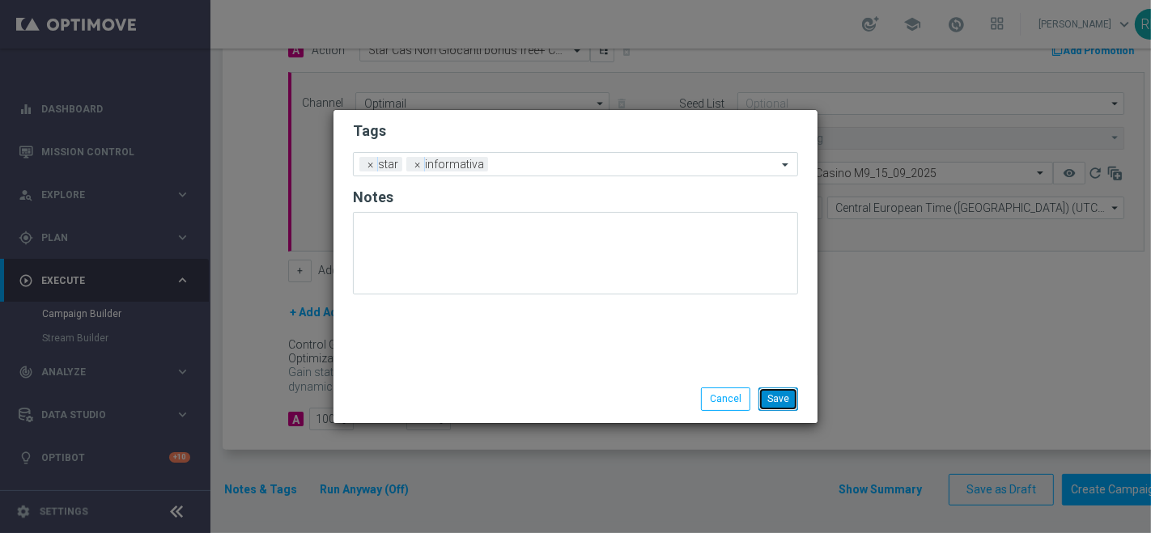
click at [783, 399] on button "Save" at bounding box center [778, 399] width 40 height 23
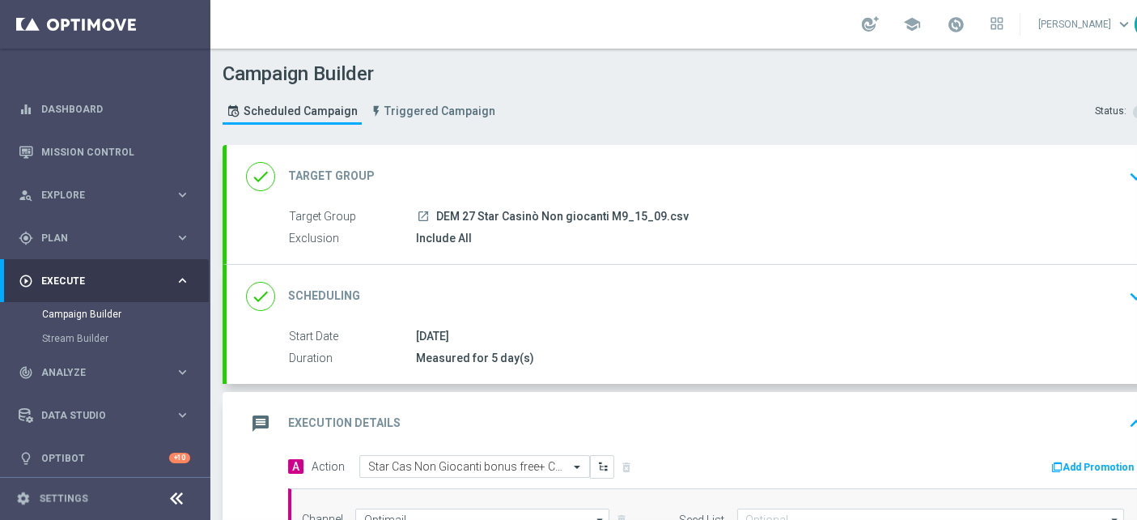
scroll to position [90, 0]
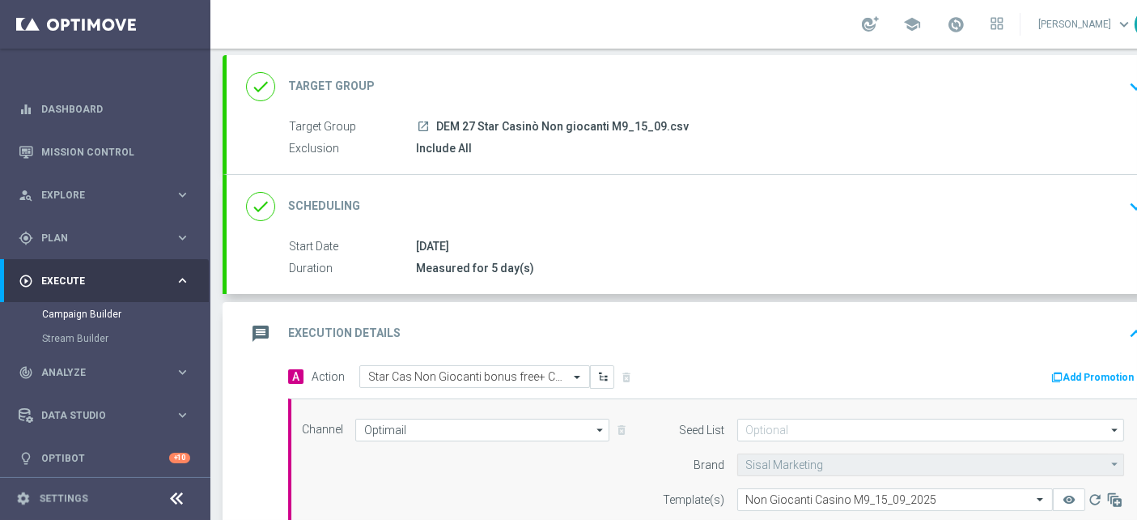
click at [257, 332] on icon "message" at bounding box center [260, 333] width 29 height 29
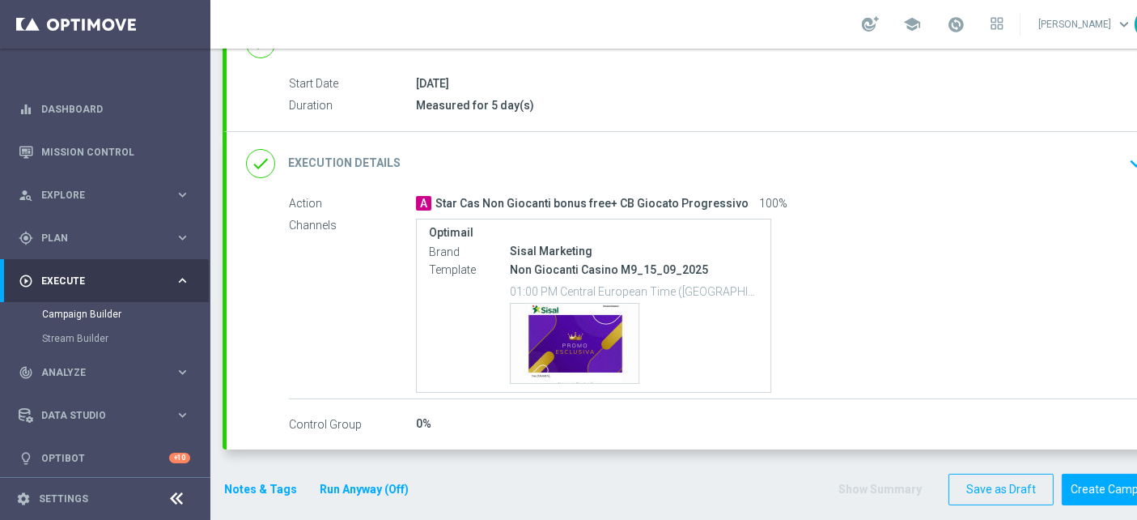
scroll to position [14, 0]
click at [240, 479] on button "Notes & Tags" at bounding box center [261, 489] width 76 height 20
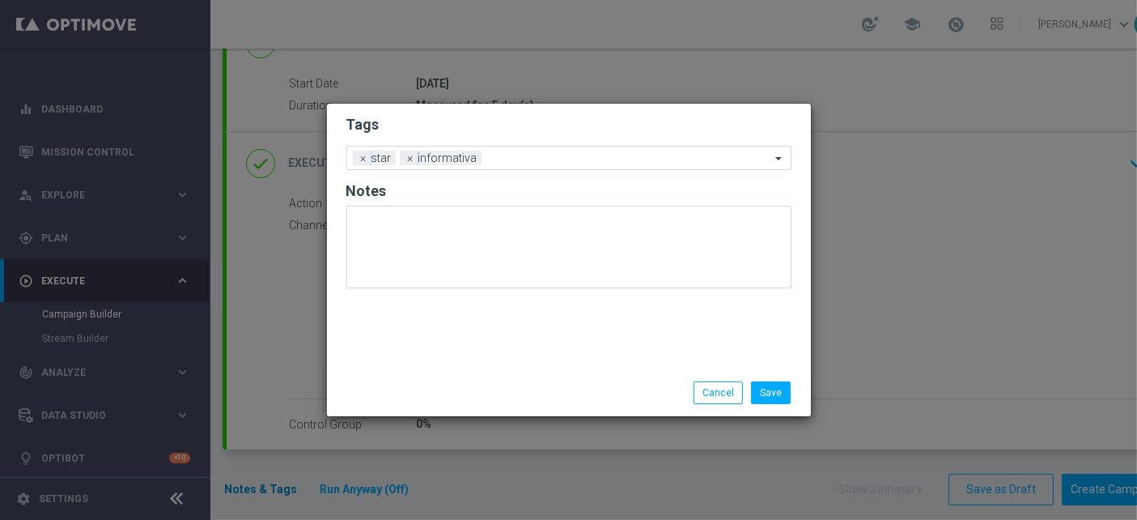
scroll to position [0, 0]
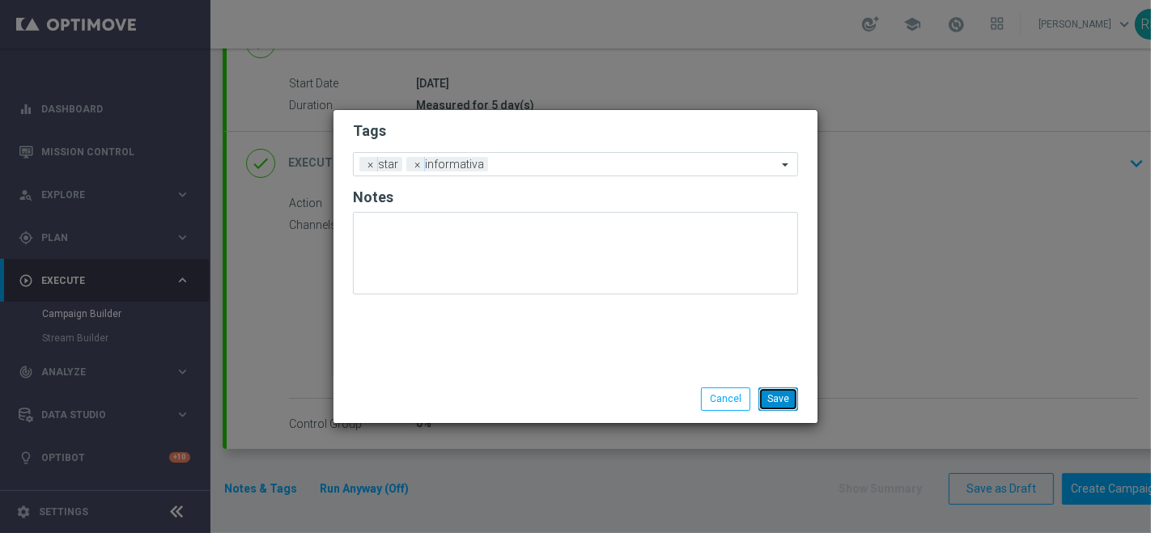
click at [777, 401] on button "Save" at bounding box center [778, 399] width 40 height 23
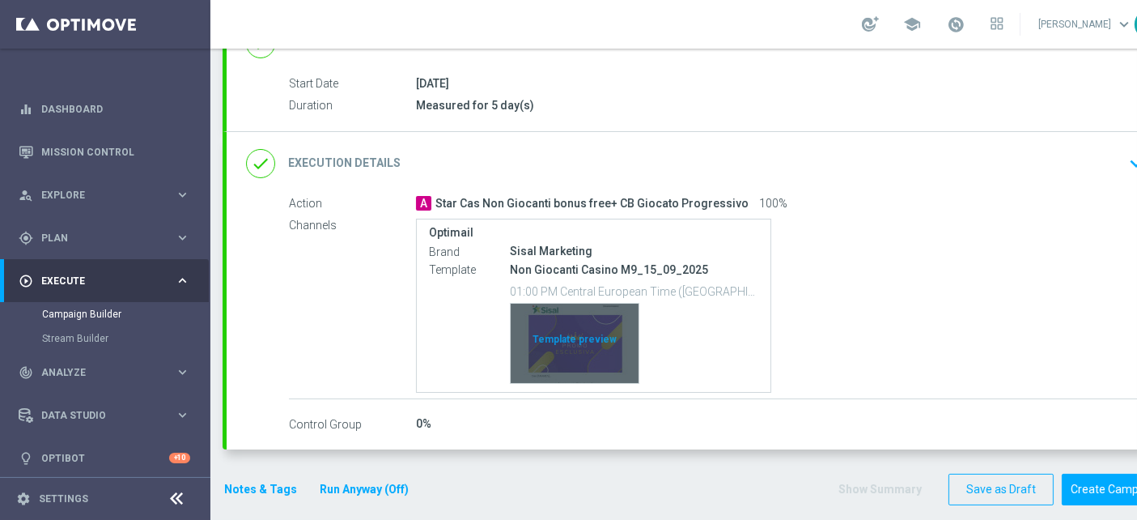
click at [575, 330] on div "Template preview" at bounding box center [575, 342] width 128 height 79
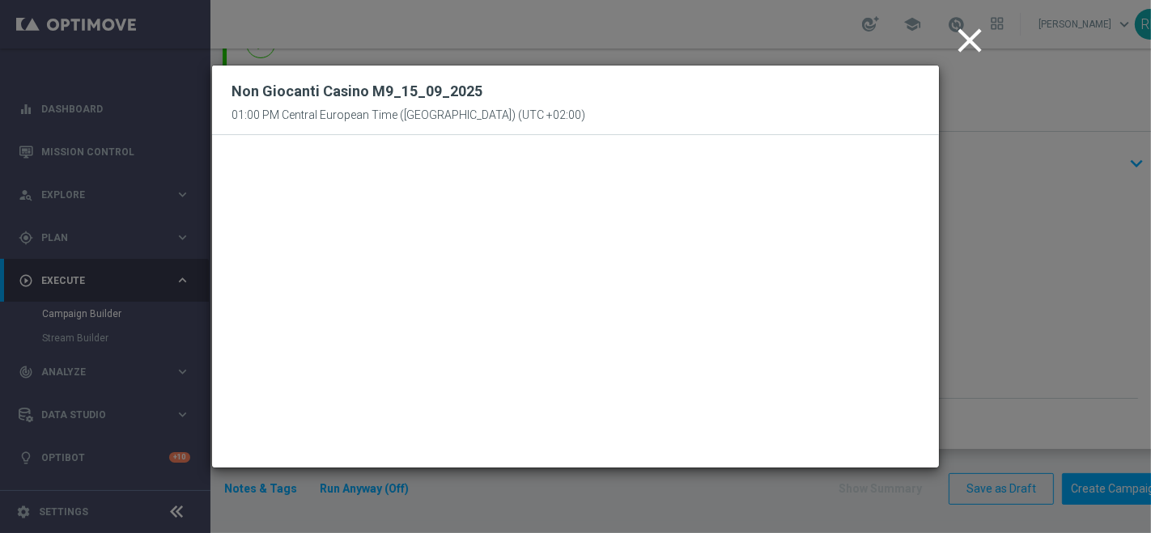
click at [966, 37] on icon "close" at bounding box center [969, 40] width 40 height 40
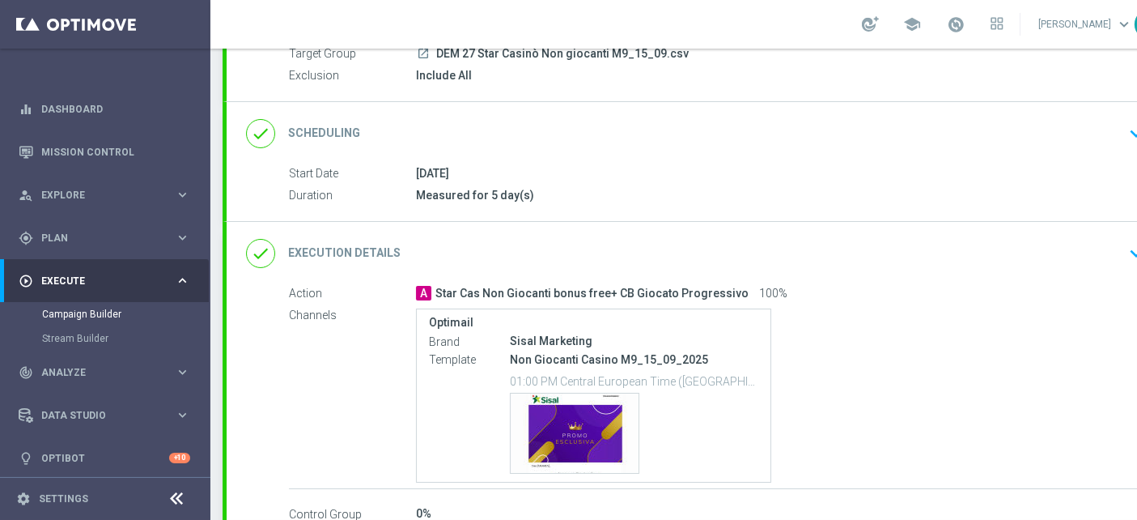
scroll to position [253, 0]
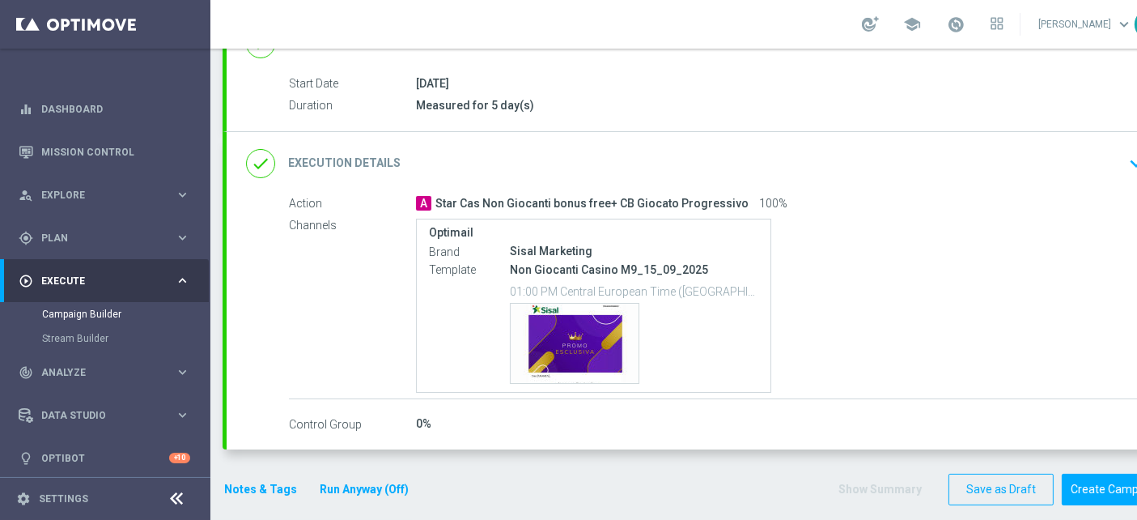
click at [257, 479] on button "Notes & Tags" at bounding box center [261, 489] width 76 height 20
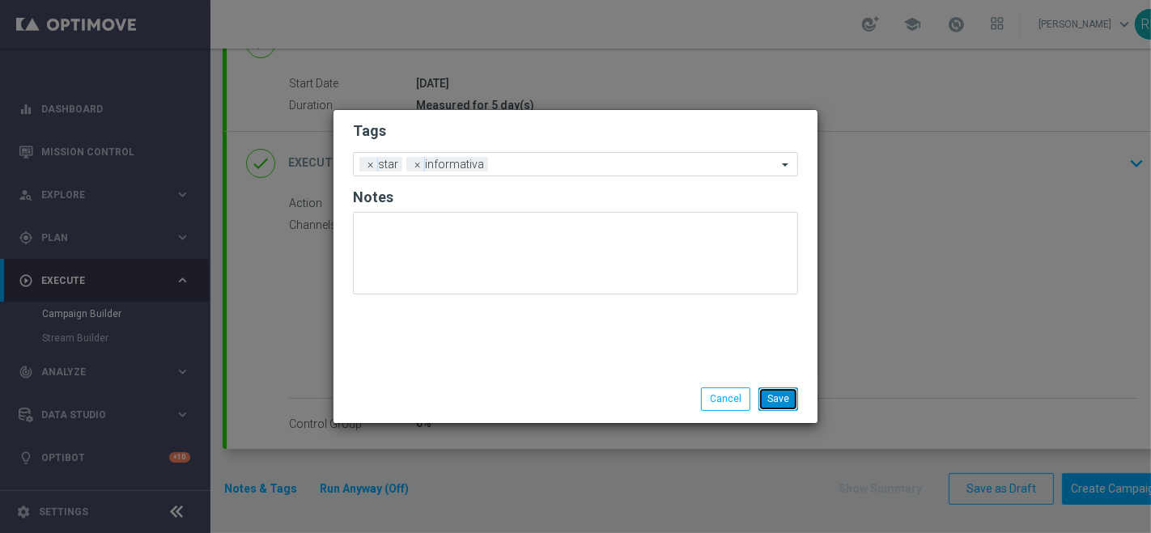
click at [779, 393] on button "Save" at bounding box center [778, 399] width 40 height 23
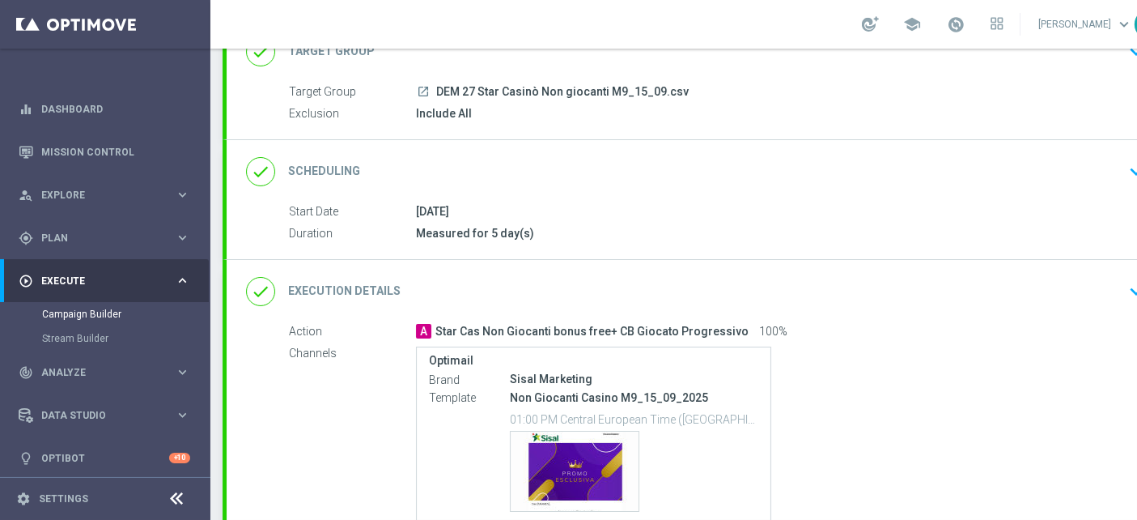
scroll to position [163, 0]
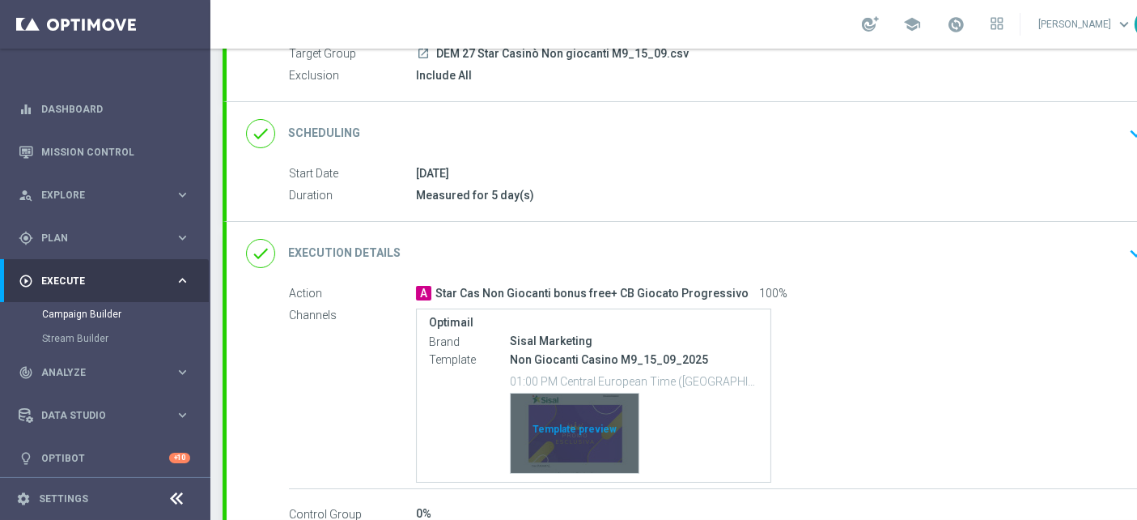
click at [584, 426] on div "Template preview" at bounding box center [575, 432] width 128 height 79
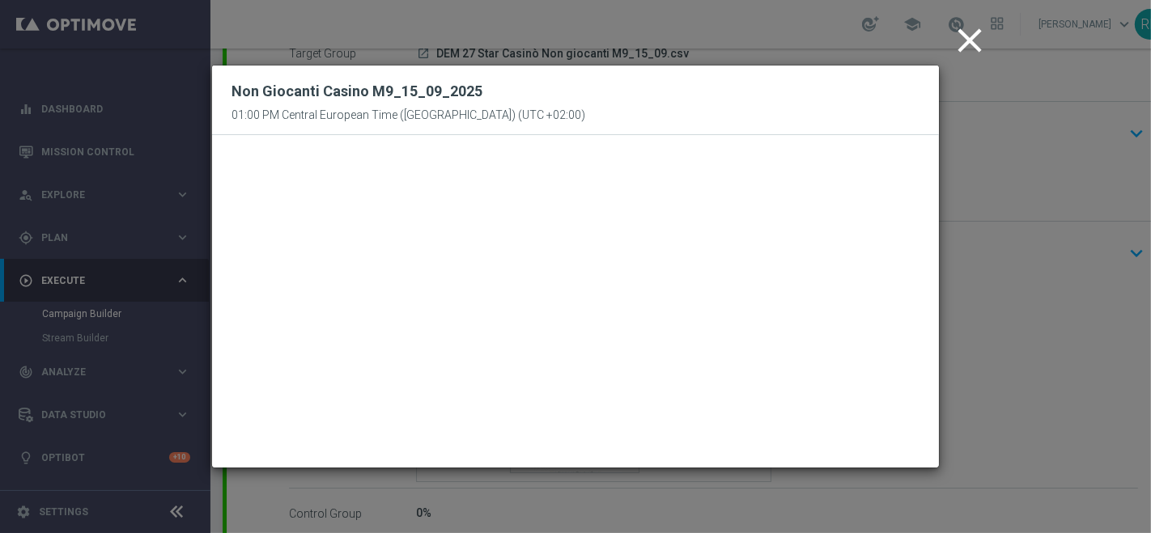
click at [958, 45] on icon "close" at bounding box center [969, 40] width 40 height 40
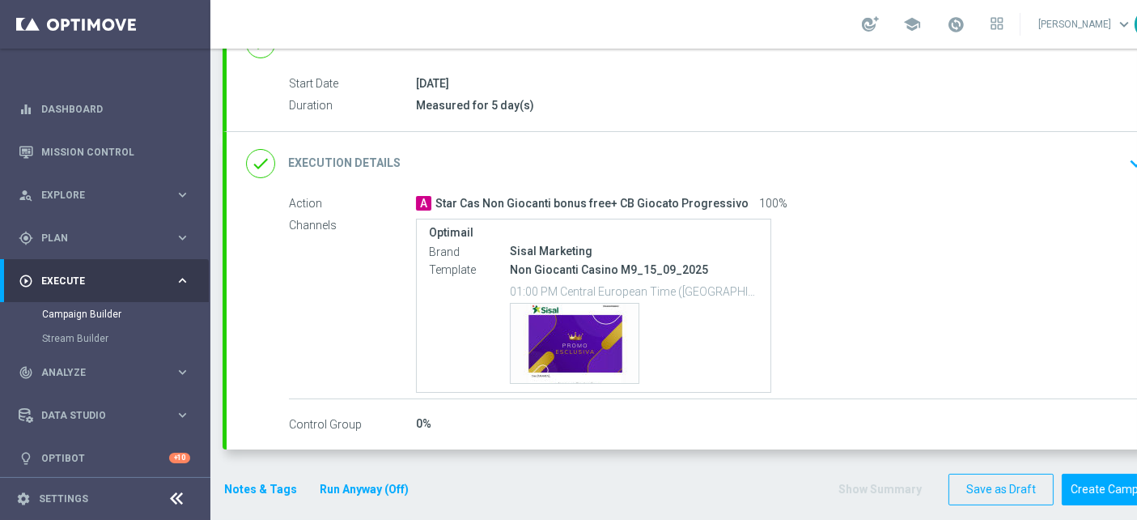
scroll to position [14, 0]
click at [1087, 473] on button "Create Campaign" at bounding box center [1116, 489] width 108 height 32
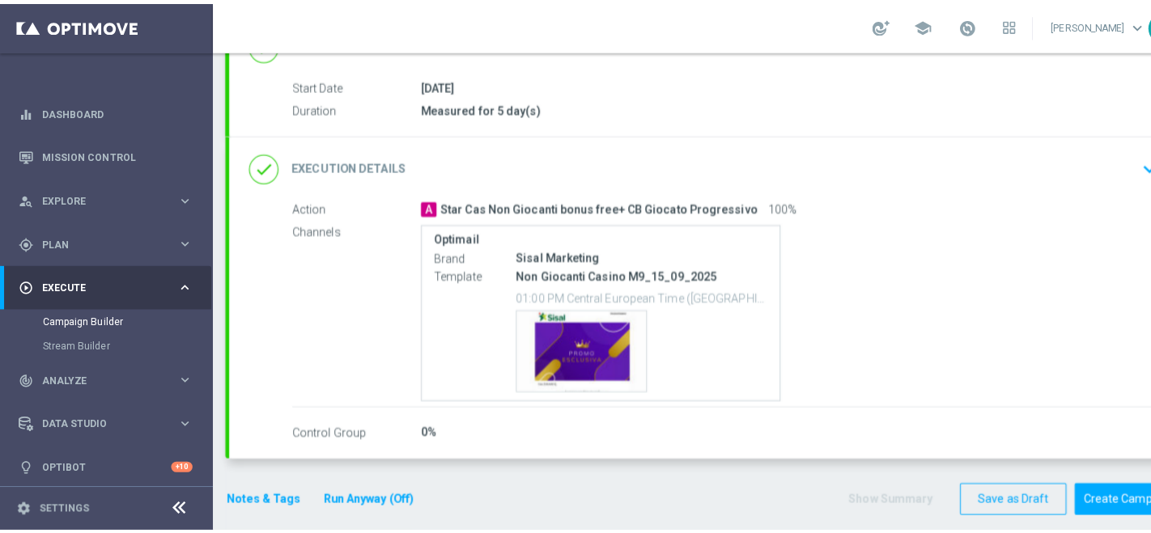
scroll to position [0, 0]
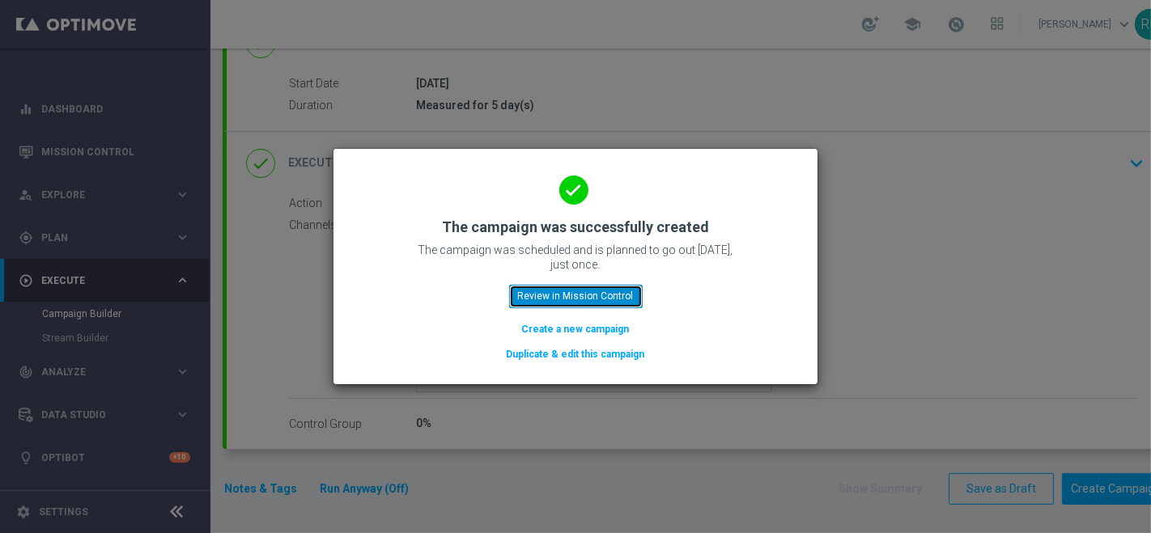
click at [605, 292] on button "Review in Mission Control" at bounding box center [576, 296] width 134 height 23
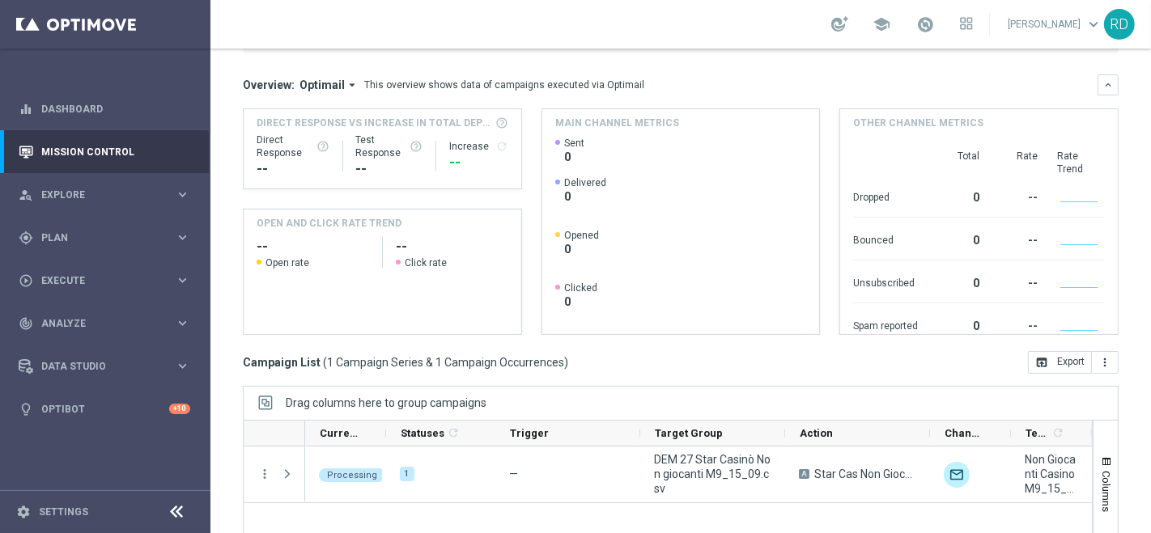
scroll to position [269, 0]
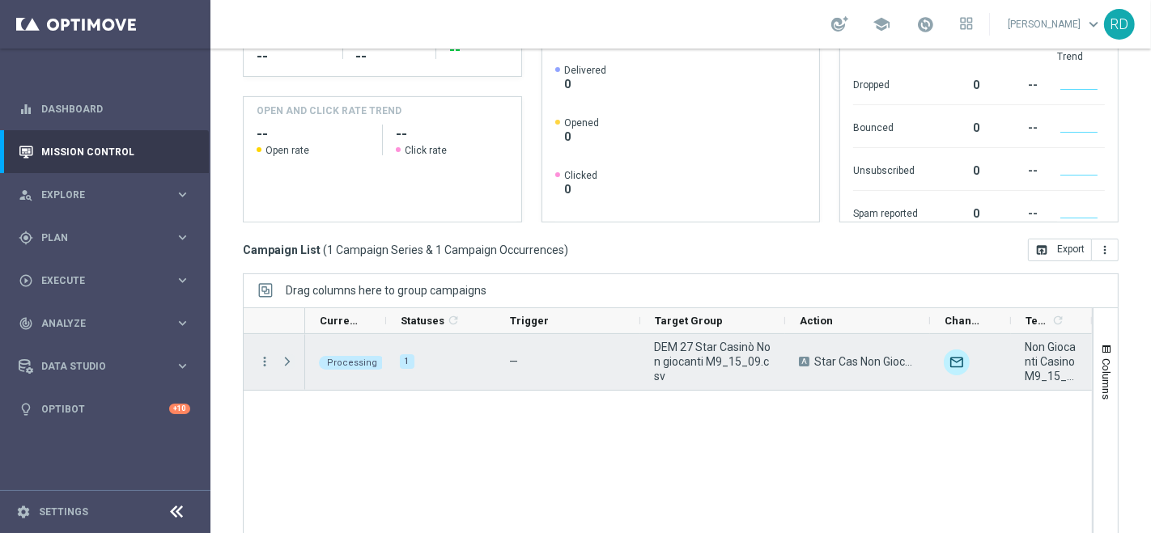
click at [286, 355] on span "Press SPACE to select this row." at bounding box center [287, 361] width 15 height 13
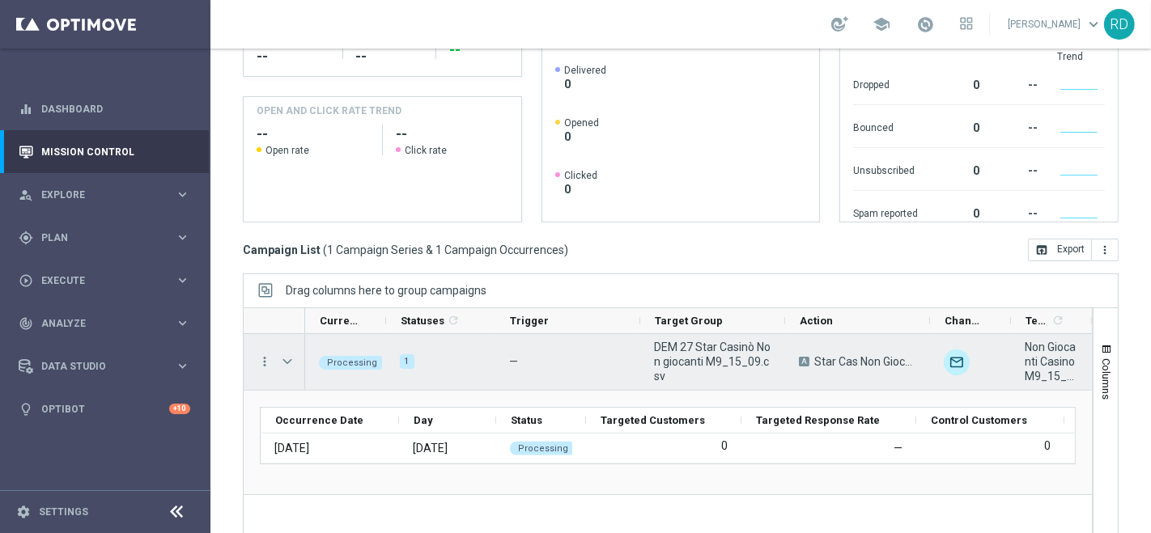
click at [286, 355] on span "Press SPACE to select this row." at bounding box center [287, 361] width 15 height 13
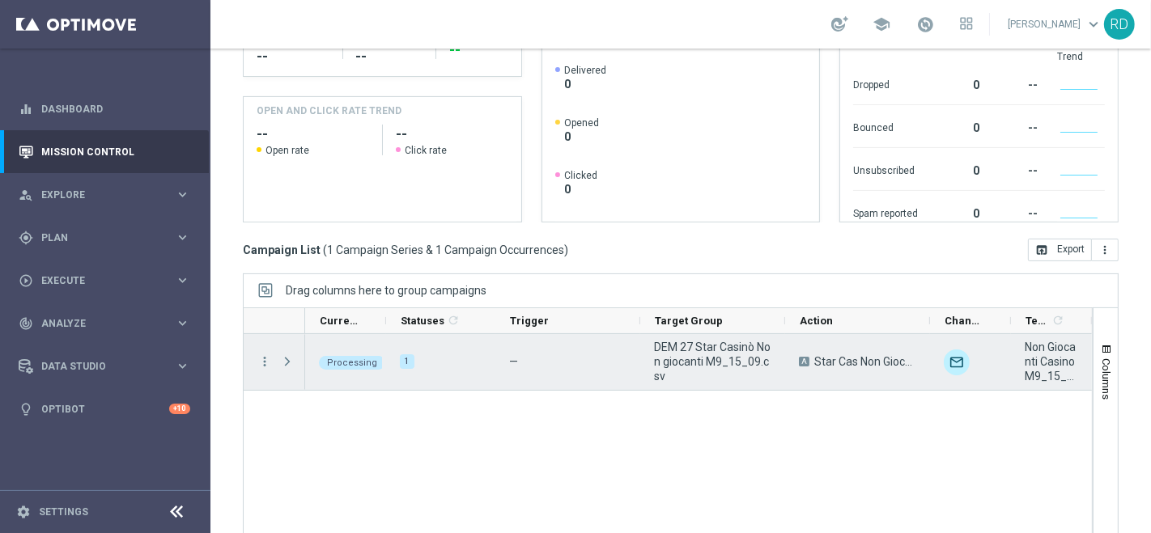
click at [286, 355] on span "Press SPACE to select this row." at bounding box center [287, 361] width 15 height 13
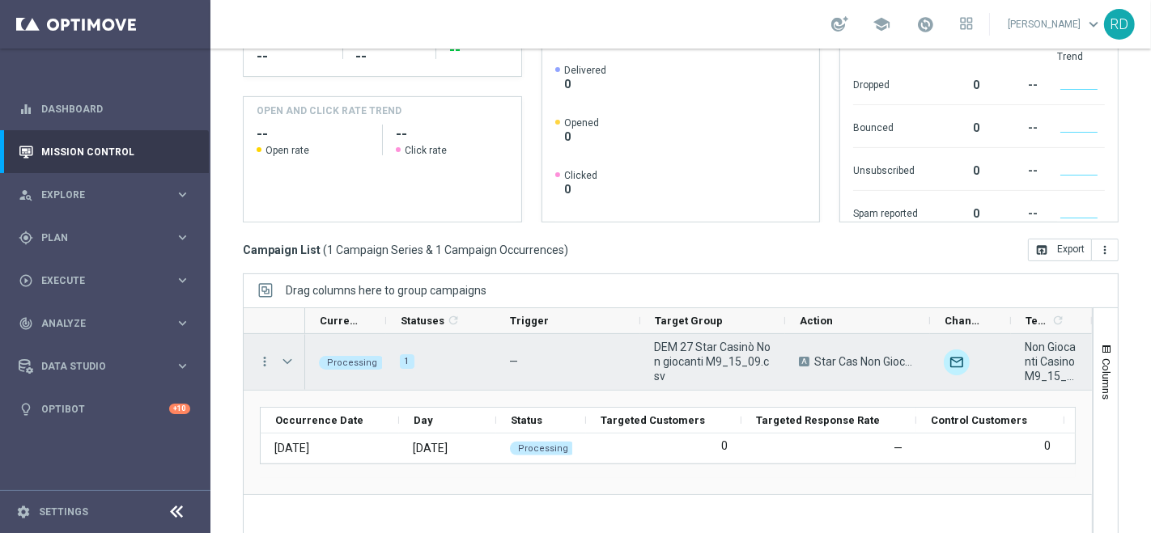
click at [282, 367] on span "Press SPACE to select this row." at bounding box center [287, 361] width 15 height 15
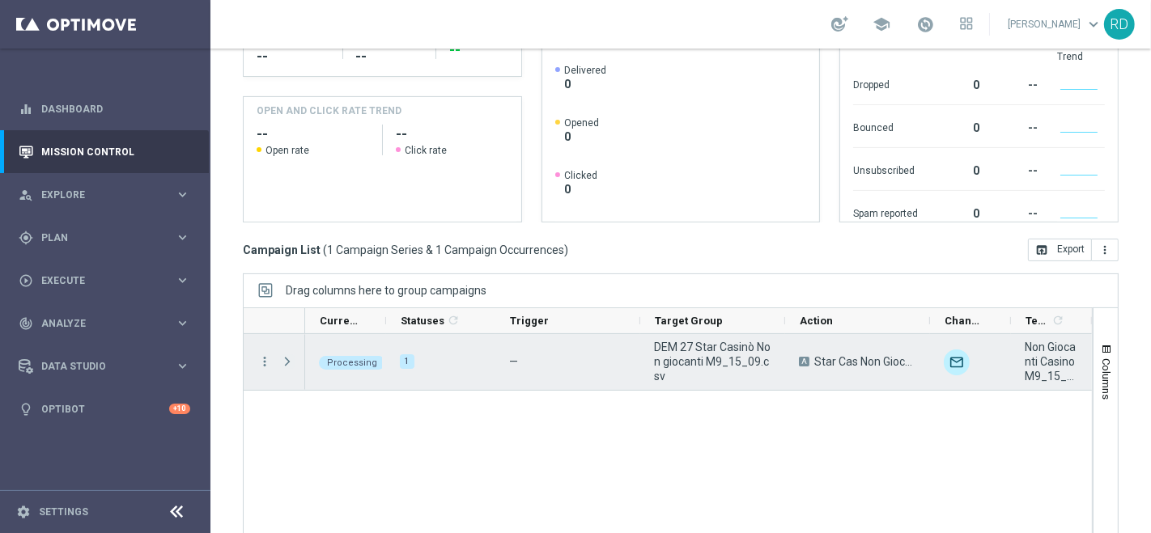
click at [282, 359] on span "Press SPACE to select this row." at bounding box center [287, 361] width 15 height 13
